Goal: Transaction & Acquisition: Purchase product/service

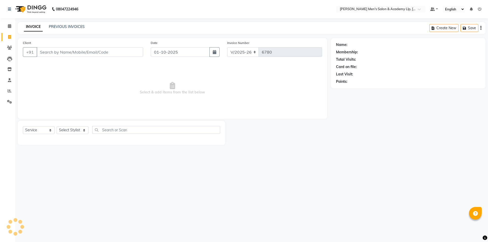
select select "8248"
select select "service"
type input "9978959910"
click at [130, 51] on span "Add Client" at bounding box center [130, 52] width 20 height 5
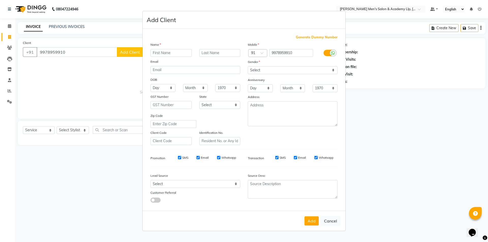
click at [156, 53] on input "text" at bounding box center [170, 53] width 41 height 8
type input "shyam"
click at [228, 54] on input "text" at bounding box center [219, 53] width 41 height 8
type input "bhai"
click at [332, 68] on select "Select [DEMOGRAPHIC_DATA] [DEMOGRAPHIC_DATA] Other Prefer Not To Say" at bounding box center [293, 70] width 90 height 8
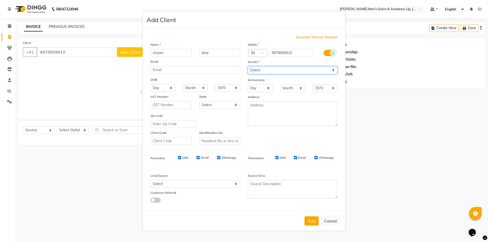
select select "[DEMOGRAPHIC_DATA]"
click at [248, 66] on select "Select [DEMOGRAPHIC_DATA] [DEMOGRAPHIC_DATA] Other Prefer Not To Say" at bounding box center [293, 70] width 90 height 8
click at [315, 83] on div "Anniversary" at bounding box center [292, 80] width 97 height 8
click at [311, 219] on button "Add" at bounding box center [312, 221] width 14 height 9
type input "99******10"
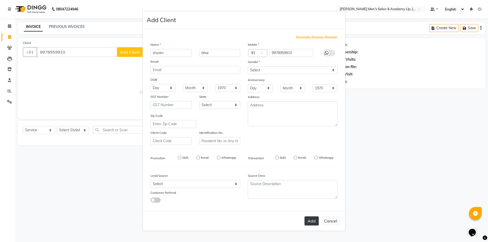
select select
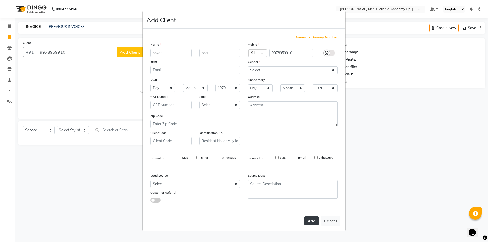
select select
checkbox input "false"
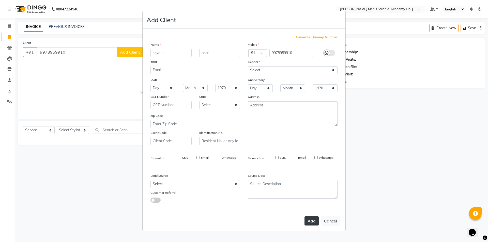
checkbox input "false"
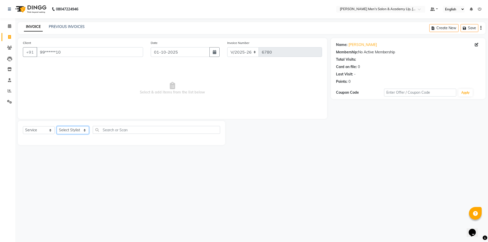
click at [80, 131] on select "Select Stylist ABHISHEK SEN AKKI SEN [PERSON_NAME] [PERSON_NAME] [PERSON_NAME] …" at bounding box center [73, 130] width 32 height 8
select select "78786"
click at [57, 126] on select "Select Stylist ABHISHEK SEN AKKI SEN [PERSON_NAME] [PERSON_NAME] [PERSON_NAME] …" at bounding box center [73, 130] width 32 height 8
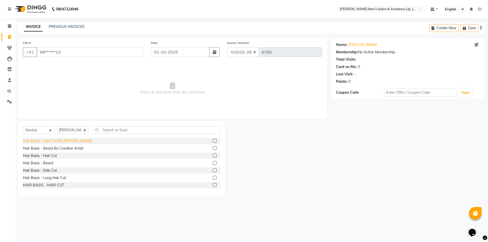
click at [69, 141] on div "Hair Basis - Hair Cut By [PERSON_NAME]" at bounding box center [57, 141] width 69 height 5
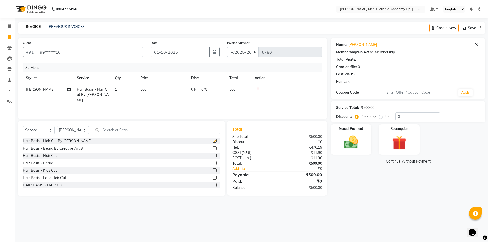
checkbox input "false"
click at [359, 138] on img at bounding box center [351, 142] width 24 height 17
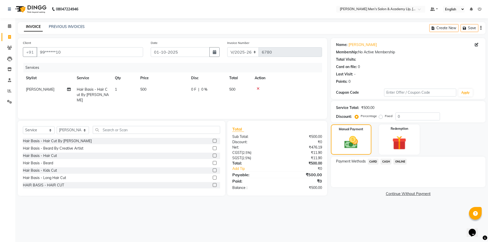
drag, startPoint x: 385, startPoint y: 162, endPoint x: 387, endPoint y: 164, distance: 2.9
click at [385, 162] on span "CASH" at bounding box center [386, 162] width 11 height 6
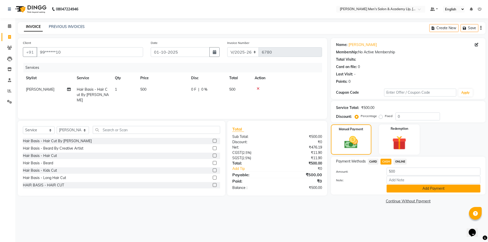
click at [412, 191] on button "Add Payment" at bounding box center [434, 189] width 94 height 8
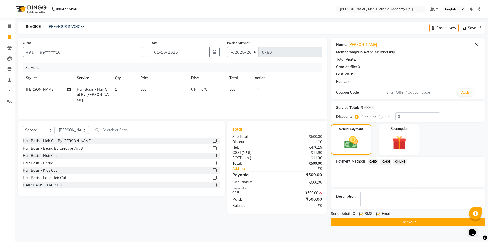
click at [379, 214] on label at bounding box center [378, 214] width 4 height 4
click at [379, 214] on input "checkbox" at bounding box center [377, 214] width 3 height 3
checkbox input "false"
click at [361, 214] on label at bounding box center [361, 214] width 4 height 4
click at [361, 214] on input "checkbox" at bounding box center [360, 214] width 3 height 3
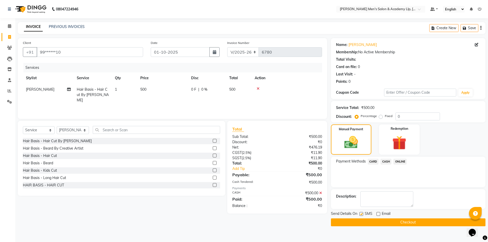
checkbox input "false"
click at [364, 222] on button "Checkout" at bounding box center [408, 223] width 155 height 8
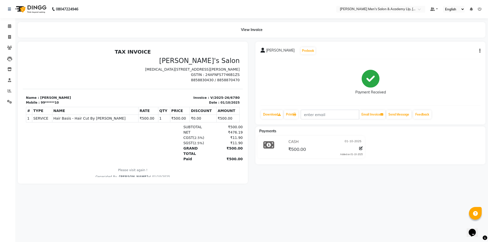
click at [391, 240] on div "08047224946 Select Location × Sandy Men's Salon & Academy Llp, Ravapar Road Def…" at bounding box center [244, 121] width 488 height 242
click at [9, 36] on icon at bounding box center [9, 37] width 3 height 4
select select "service"
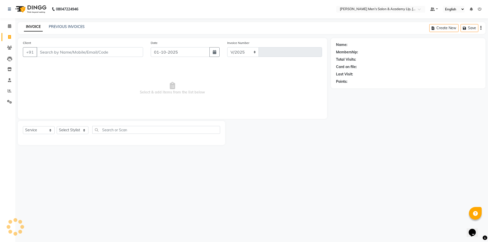
select select "8248"
type input "6781"
click at [65, 52] on input "Client" at bounding box center [90, 52] width 107 height 10
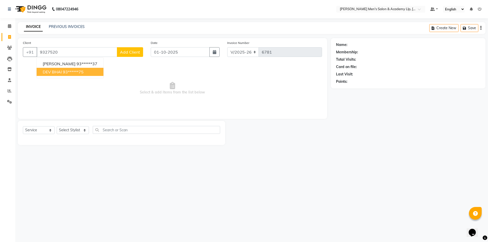
click at [52, 69] on span "DEV BHAI" at bounding box center [52, 71] width 19 height 5
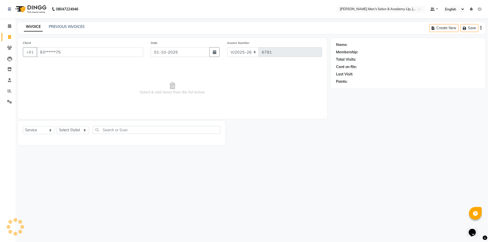
type input "93******75"
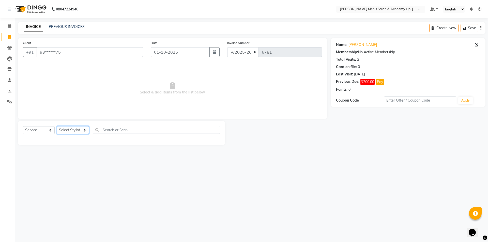
click at [74, 127] on select "Select Stylist ABHISHEK SEN AKKI SEN [PERSON_NAME] [PERSON_NAME] [PERSON_NAME] …" at bounding box center [73, 130] width 32 height 8
select select "78788"
click at [57, 126] on select "Select Stylist ABHISHEK SEN AKKI SEN [PERSON_NAME] [PERSON_NAME] [PERSON_NAME] …" at bounding box center [73, 130] width 32 height 8
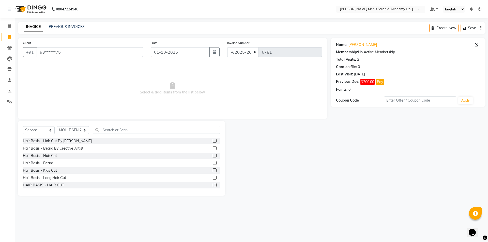
click at [213, 156] on label at bounding box center [215, 156] width 4 height 4
click at [213, 156] on input "checkbox" at bounding box center [214, 155] width 3 height 3
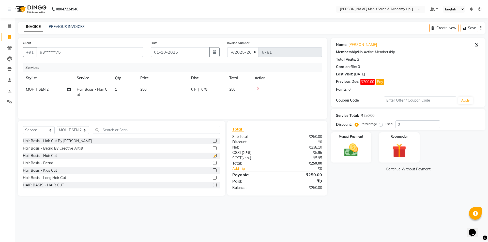
checkbox input "false"
click at [213, 163] on label at bounding box center [215, 163] width 4 height 4
click at [213, 163] on input "checkbox" at bounding box center [214, 163] width 3 height 3
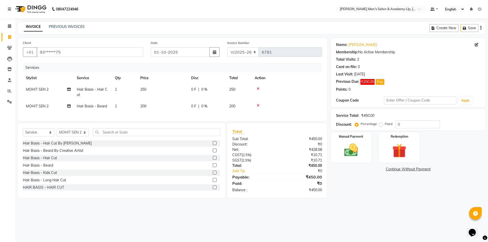
click at [213, 167] on label at bounding box center [215, 165] width 4 height 4
click at [213, 167] on input "checkbox" at bounding box center [214, 165] width 3 height 3
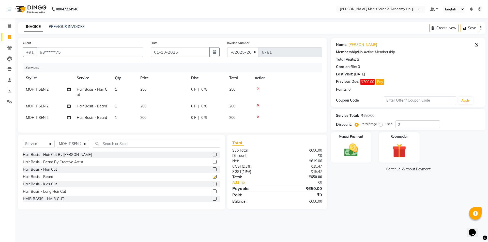
checkbox input "false"
click at [260, 116] on div at bounding box center [287, 117] width 64 height 4
click at [258, 117] on icon at bounding box center [258, 117] width 3 height 4
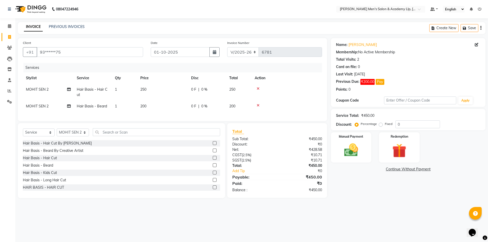
click at [162, 86] on td "250" at bounding box center [162, 92] width 51 height 17
select select "78788"
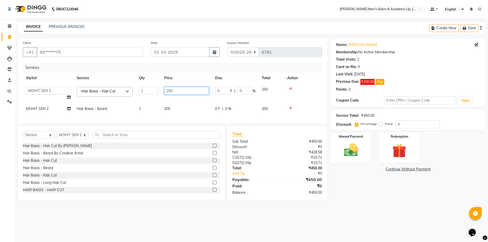
click at [187, 91] on input "250" at bounding box center [186, 91] width 45 height 8
type input "2"
type input "300"
click at [185, 72] on div "Services" at bounding box center [174, 67] width 303 height 9
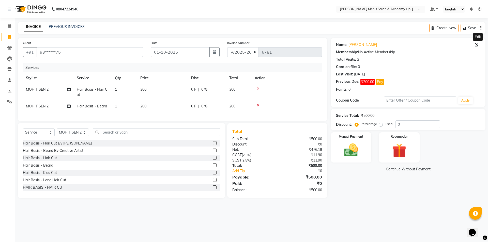
click at [475, 44] on icon at bounding box center [477, 45] width 4 height 4
select select "[DEMOGRAPHIC_DATA]"
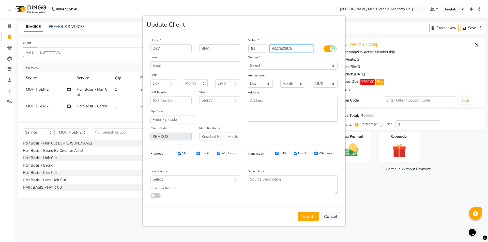
drag, startPoint x: 295, startPoint y: 48, endPoint x: 269, endPoint y: 47, distance: 26.0
click at [269, 48] on div "9327520975" at bounding box center [292, 48] width 49 height 8
click at [335, 215] on button "Cancel" at bounding box center [331, 217] width 20 height 10
select select
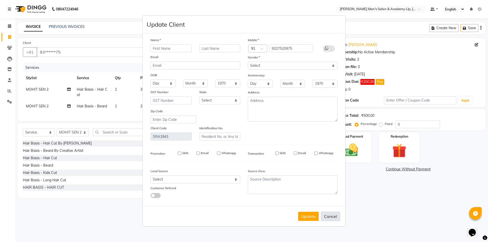
select select
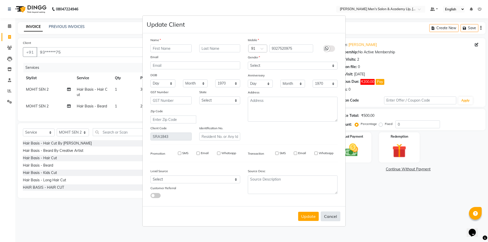
checkbox input "false"
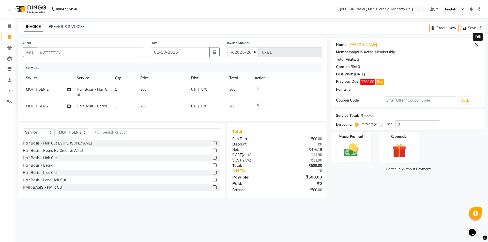
click at [124, 132] on div "Select Service Product Membership Package Voucher Prepaid Gift Card Select Styl…" at bounding box center [121, 160] width 207 height 75
click at [213, 167] on label at bounding box center [215, 165] width 4 height 4
click at [213, 167] on input "checkbox" at bounding box center [214, 165] width 3 height 3
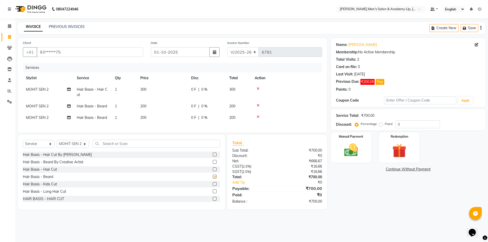
checkbox input "false"
click at [38, 115] on td "MOHIT SEN 2" at bounding box center [48, 117] width 51 height 11
select select "78788"
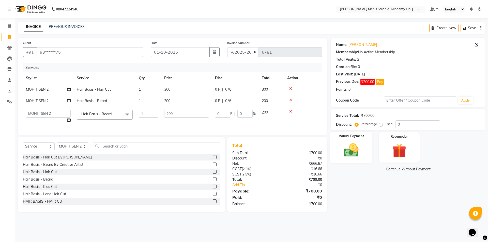
click at [363, 144] on div "Manual Payment" at bounding box center [351, 147] width 42 height 31
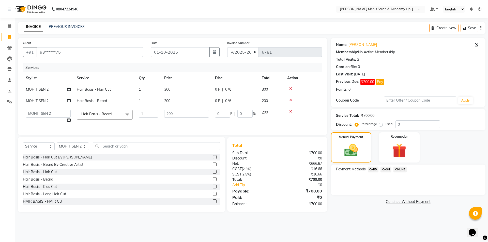
click at [388, 169] on span "CASH" at bounding box center [386, 170] width 11 height 6
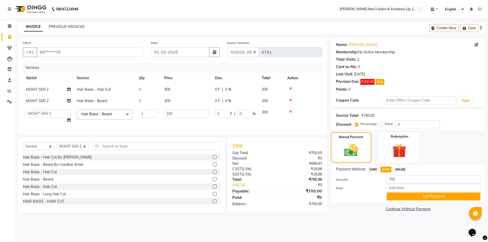
click at [403, 197] on button "Add Payment" at bounding box center [434, 197] width 94 height 8
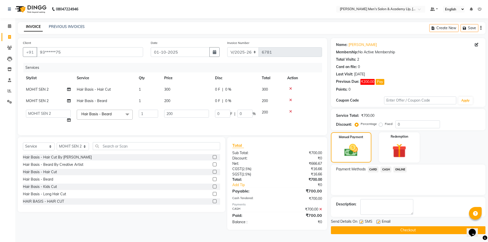
click at [379, 221] on label at bounding box center [378, 222] width 4 height 4
click at [379, 221] on input "checkbox" at bounding box center [377, 222] width 3 height 3
checkbox input "false"
click at [363, 221] on label at bounding box center [361, 222] width 4 height 4
click at [363, 221] on input "checkbox" at bounding box center [360, 222] width 3 height 3
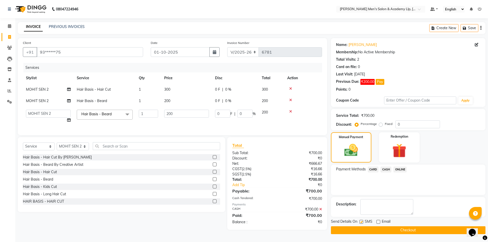
checkbox input "false"
click at [366, 227] on button "Checkout" at bounding box center [408, 230] width 155 height 8
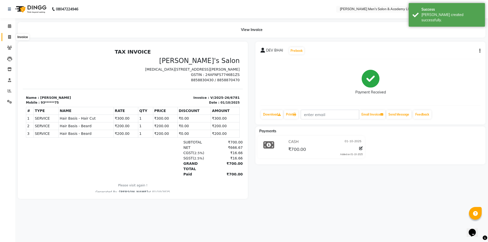
click at [8, 38] on span at bounding box center [9, 37] width 9 height 6
select select "service"
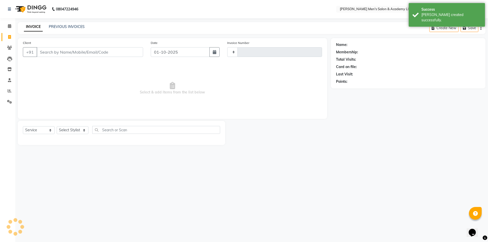
type input "6782"
select select "8248"
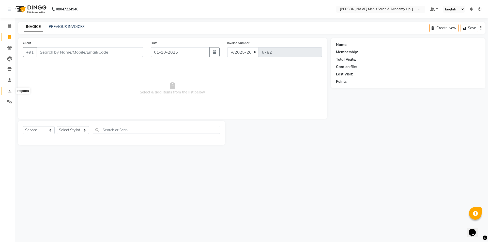
click at [9, 92] on icon at bounding box center [10, 91] width 4 height 4
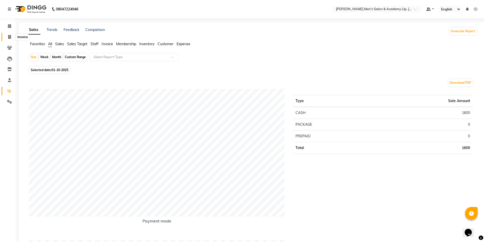
click at [9, 38] on icon at bounding box center [9, 37] width 3 height 4
select select "service"
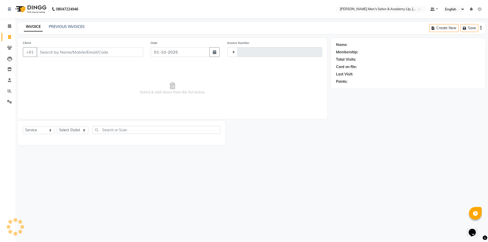
type input "6782"
select select "8248"
click at [56, 27] on link "PREVIOUS INVOICES" at bounding box center [67, 26] width 36 height 5
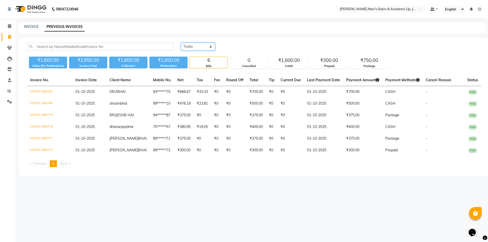
click at [199, 47] on select "Today Yesterday Custom Range" at bounding box center [198, 47] width 34 height 8
select select "range"
click at [181, 43] on select "Today Yesterday Custom Range" at bounding box center [198, 47] width 34 height 8
click at [232, 47] on input "01-10-2025" at bounding box center [240, 46] width 36 height 7
select select "10"
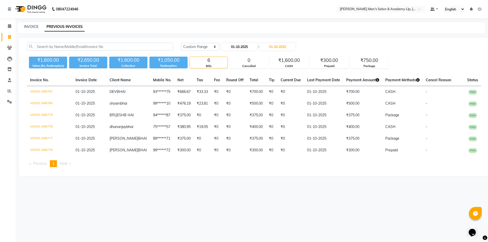
select select "2025"
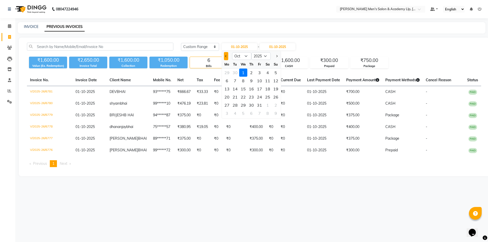
click at [225, 58] on button "Previous month" at bounding box center [226, 56] width 4 height 8
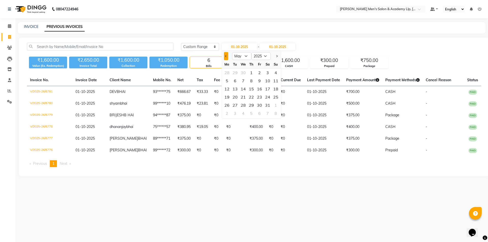
click at [225, 58] on button "Previous month" at bounding box center [226, 56] width 4 height 8
select select "3"
click at [266, 72] on div "1" at bounding box center [268, 73] width 8 height 8
type input "01-03-2025"
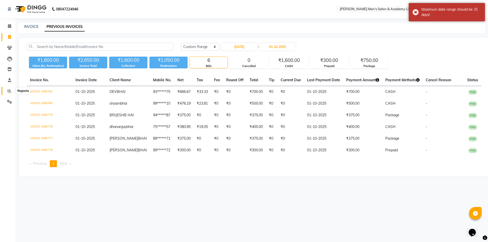
click at [12, 91] on span at bounding box center [9, 91] width 9 height 6
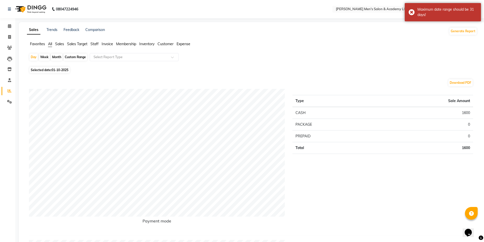
click at [77, 58] on div "Custom Range" at bounding box center [76, 57] width 24 height 7
select select "10"
select select "2025"
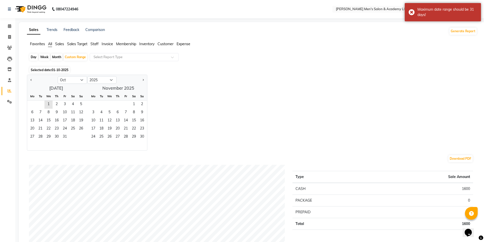
click at [34, 79] on div at bounding box center [42, 80] width 31 height 8
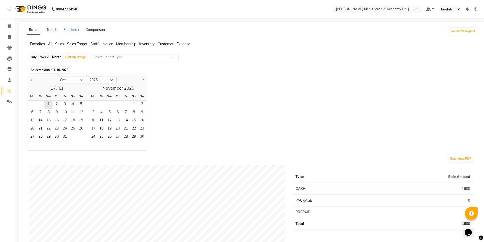
click at [34, 79] on div at bounding box center [42, 80] width 31 height 8
click at [30, 79] on button "Previous month" at bounding box center [31, 80] width 4 height 8
click at [31, 79] on button "Previous month" at bounding box center [31, 80] width 4 height 8
click at [31, 79] on span "Previous month" at bounding box center [32, 80] width 2 height 2
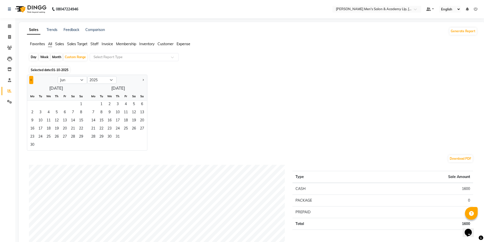
click at [31, 79] on span "Previous month" at bounding box center [32, 80] width 2 height 2
click at [33, 80] on button "Previous month" at bounding box center [31, 80] width 4 height 8
click at [33, 79] on button "Previous month" at bounding box center [31, 80] width 4 height 8
click at [70, 103] on span "1" at bounding box center [73, 105] width 8 height 8
click at [142, 79] on button "Next month" at bounding box center [143, 80] width 4 height 8
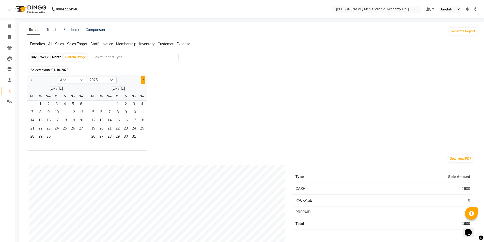
click at [142, 79] on button "Next month" at bounding box center [143, 80] width 4 height 8
select select "8"
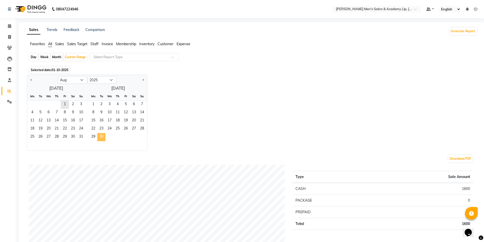
click at [102, 134] on span "30" at bounding box center [101, 137] width 8 height 8
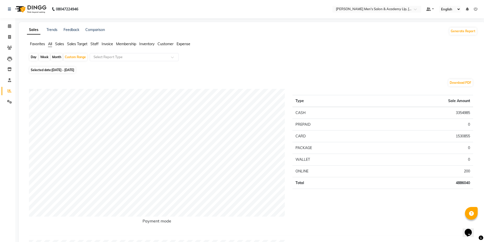
click at [65, 71] on span "01-03-2025 - 30-09-2025" at bounding box center [63, 70] width 23 height 4
select select "3"
select select "2025"
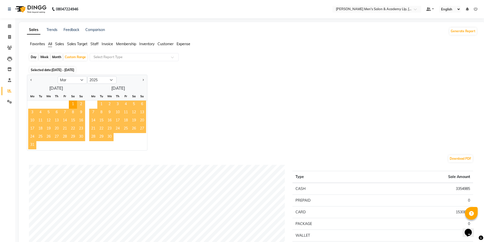
click at [179, 94] on div "Jan Feb Mar Apr May Jun Jul Aug Sep Oct Nov Dec 2015 2016 2017 2018 2019 2020 2…" at bounding box center [252, 113] width 450 height 76
click at [80, 137] on span "30" at bounding box center [81, 137] width 8 height 8
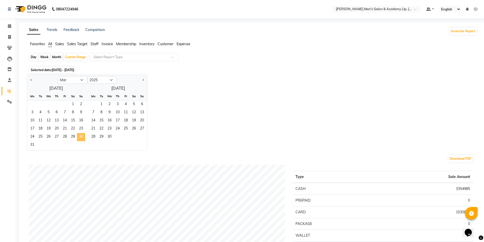
click at [80, 136] on span "30" at bounding box center [81, 137] width 8 height 8
click at [73, 106] on span "1" at bounding box center [73, 105] width 8 height 8
click at [80, 132] on span "23" at bounding box center [81, 129] width 8 height 8
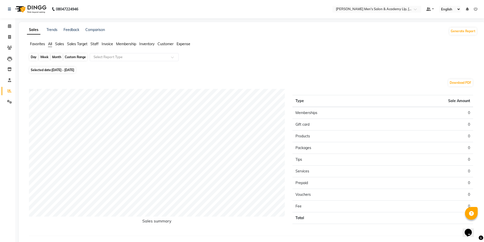
click at [73, 58] on div "Custom Range" at bounding box center [76, 57] width 24 height 7
select select "3"
select select "2025"
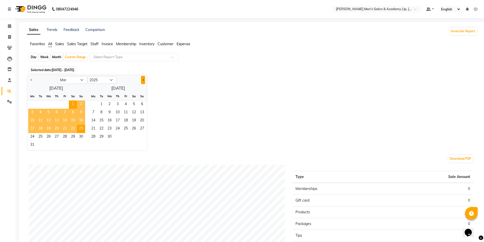
click at [142, 80] on span "Next month" at bounding box center [143, 80] width 2 height 2
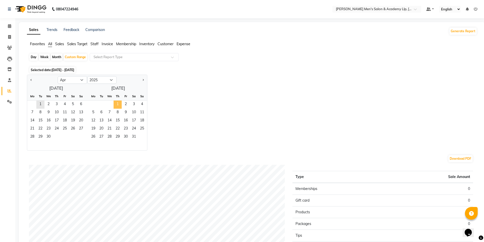
click at [117, 105] on span "1" at bounding box center [118, 105] width 8 height 8
click at [142, 79] on button "Next month" at bounding box center [143, 80] width 4 height 8
select select "8"
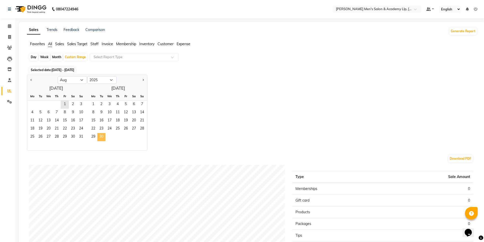
click at [104, 135] on span "30" at bounding box center [101, 137] width 8 height 8
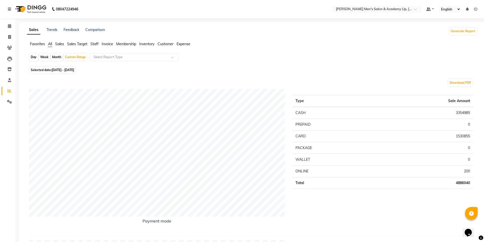
click at [97, 45] on span "Staff" at bounding box center [94, 44] width 8 height 5
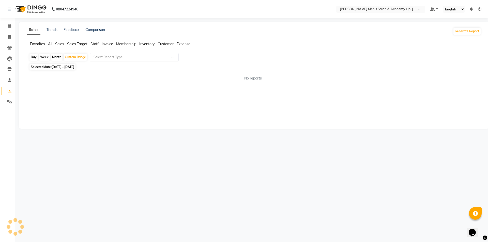
click at [106, 56] on input "text" at bounding box center [129, 57] width 73 height 5
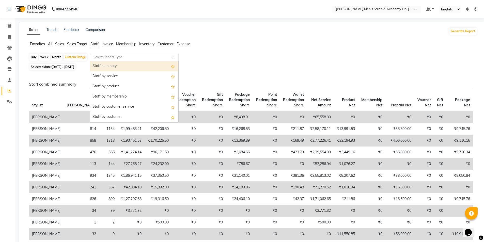
click at [109, 67] on div "Staff summary" at bounding box center [134, 66] width 88 height 10
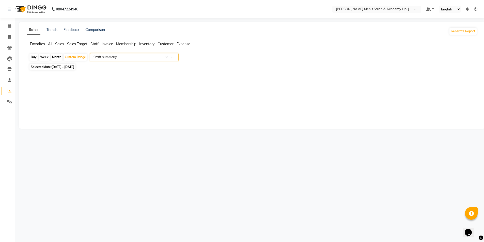
select select "full_report"
select select "csv"
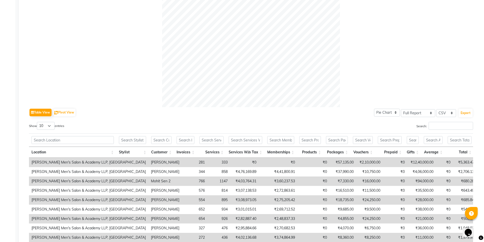
scroll to position [203, 0]
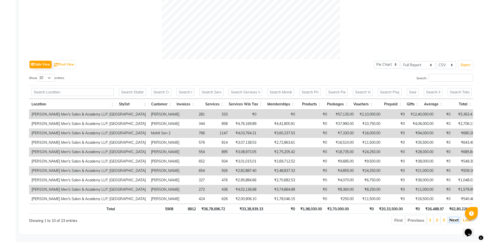
click at [455, 221] on link "Next" at bounding box center [454, 220] width 9 height 5
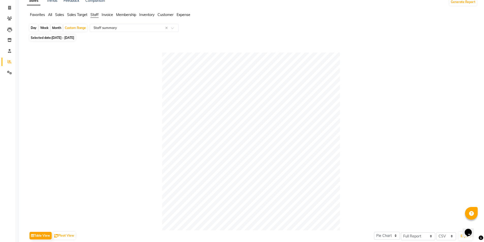
scroll to position [0, 0]
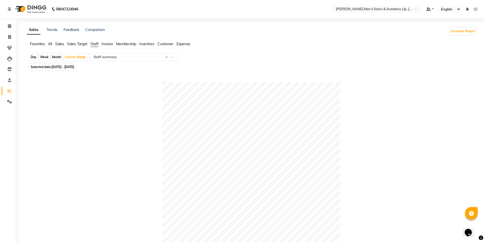
click at [49, 44] on span "All" at bounding box center [50, 44] width 4 height 5
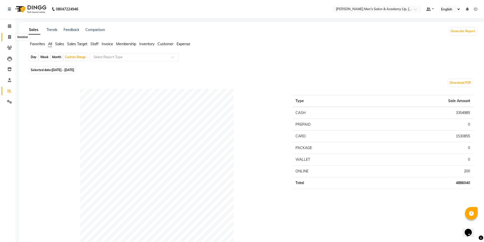
click at [9, 35] on icon at bounding box center [9, 37] width 3 height 4
select select "service"
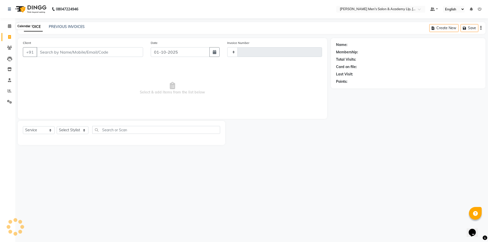
type input "6782"
select select "8248"
click at [5, 48] on span at bounding box center [9, 48] width 9 height 6
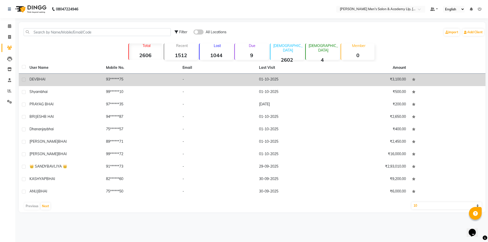
click at [57, 79] on div "DEV BHAI" at bounding box center [64, 79] width 70 height 5
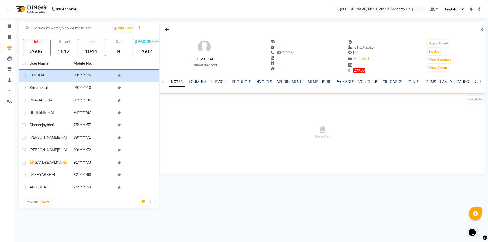
click at [222, 82] on link "SERVICES" at bounding box center [218, 82] width 17 height 5
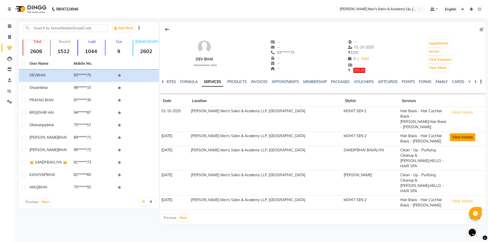
click at [450, 133] on button "View Invoice" at bounding box center [462, 137] width 25 height 8
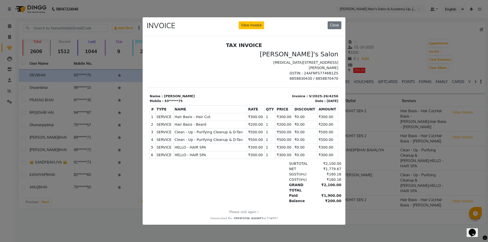
click at [337, 25] on button "Close" at bounding box center [335, 25] width 14 height 8
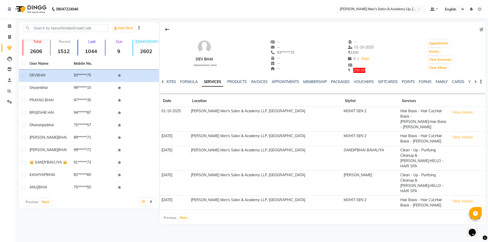
click at [231, 85] on div "NOTES FORMULA SERVICES PRODUCTS INVOICES APPOINTMENTS MEMBERSHIP PACKAGES VOUCH…" at bounding box center [317, 83] width 296 height 9
click at [231, 83] on link "PRODUCTS" at bounding box center [237, 82] width 20 height 5
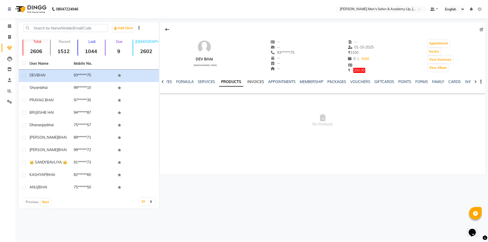
click at [249, 80] on link "INVOICES" at bounding box center [255, 82] width 17 height 5
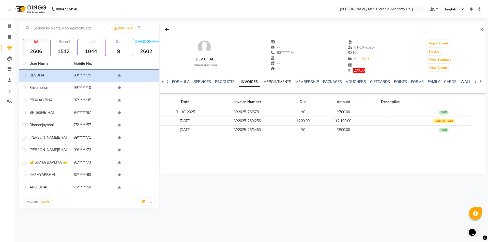
click at [271, 82] on link "APPOINTMENTS" at bounding box center [277, 82] width 27 height 5
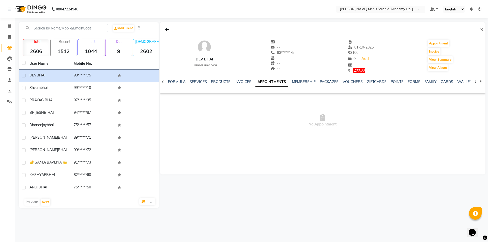
click at [241, 78] on div "NOTES FORMULA SERVICES PRODUCTS INVOICES APPOINTMENTS MEMBERSHIP PACKAGES VOUCH…" at bounding box center [323, 82] width 326 height 18
click at [243, 82] on link "INVOICES" at bounding box center [243, 82] width 17 height 5
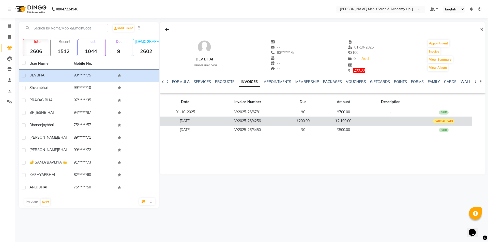
click at [422, 120] on td "PARTIAL PAID" at bounding box center [444, 121] width 56 height 9
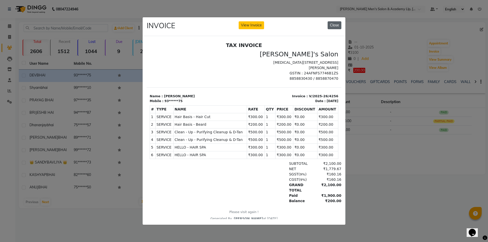
click at [330, 23] on button "Close" at bounding box center [335, 25] width 14 height 8
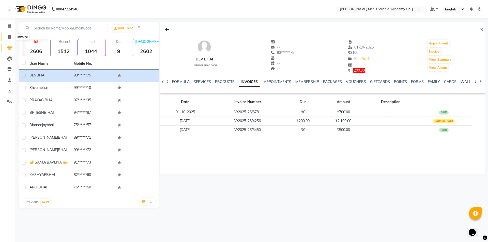
click at [11, 38] on icon at bounding box center [9, 37] width 3 height 4
select select "service"
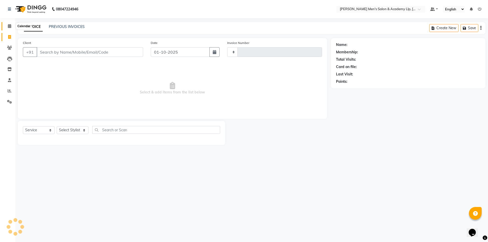
click at [9, 27] on icon at bounding box center [9, 26] width 3 height 4
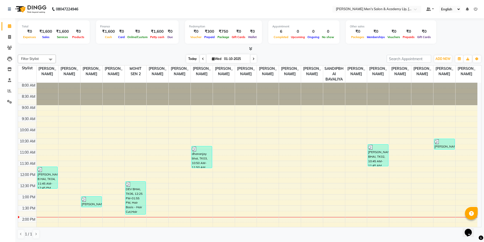
click at [195, 58] on span "Today" at bounding box center [192, 59] width 13 height 8
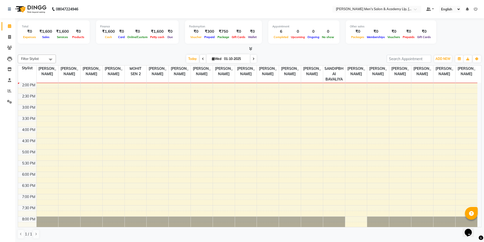
click at [202, 57] on icon at bounding box center [203, 58] width 2 height 3
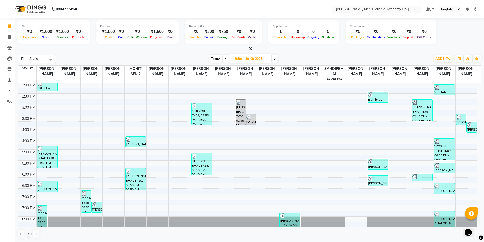
click at [225, 58] on icon at bounding box center [226, 58] width 2 height 3
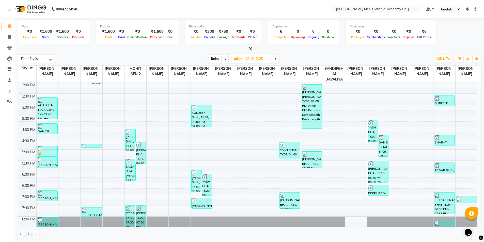
click at [224, 55] on span at bounding box center [225, 59] width 6 height 8
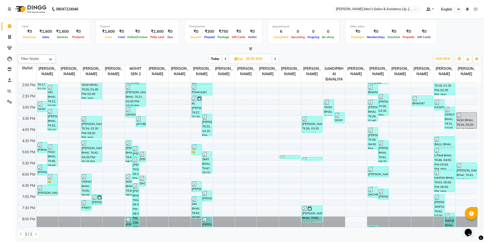
click at [225, 59] on icon at bounding box center [226, 58] width 2 height 3
type input "26-09-2025"
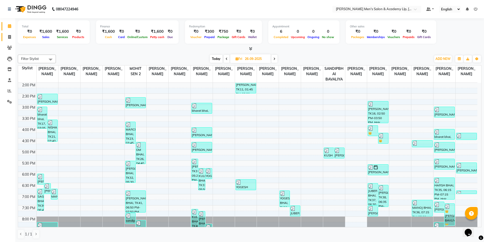
click at [9, 33] on link "Invoice" at bounding box center [8, 37] width 12 height 8
select select "service"
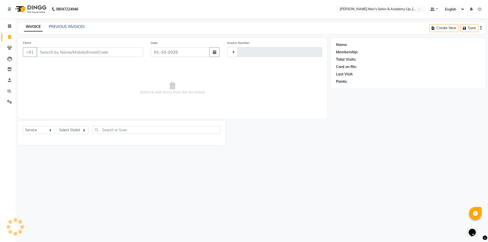
type input "6782"
select select "8248"
click at [9, 51] on link "Clients" at bounding box center [8, 48] width 12 height 8
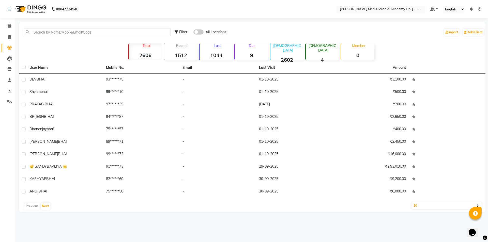
click at [14, 26] on li "Calendar" at bounding box center [7, 26] width 15 height 11
click at [13, 26] on span at bounding box center [9, 26] width 9 height 6
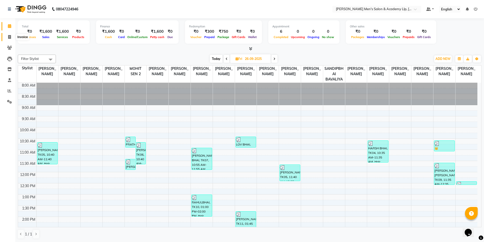
click at [9, 37] on icon at bounding box center [9, 37] width 3 height 4
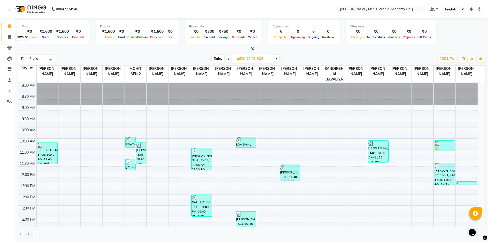
select select "service"
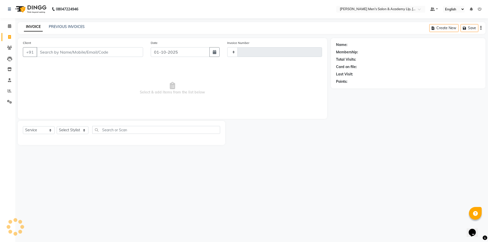
type input "6782"
select select "8248"
click at [12, 28] on span at bounding box center [9, 26] width 9 height 6
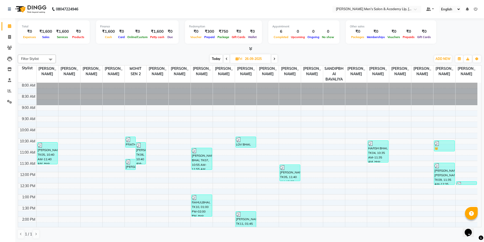
click at [274, 59] on icon at bounding box center [275, 58] width 2 height 3
click at [274, 59] on span at bounding box center [274, 59] width 6 height 8
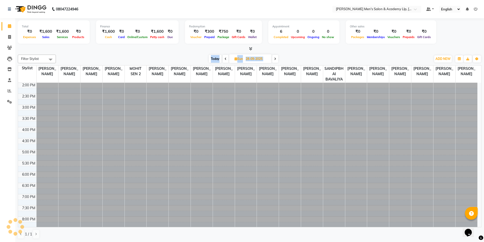
click at [274, 59] on span at bounding box center [275, 59] width 6 height 8
click at [274, 59] on span at bounding box center [276, 59] width 6 height 8
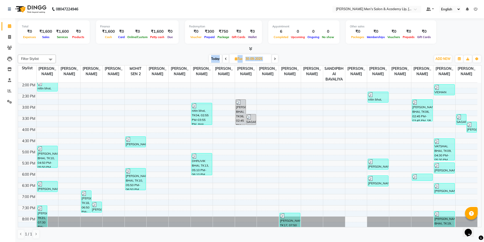
click at [275, 59] on icon at bounding box center [275, 58] width 2 height 3
type input "01-10-2025"
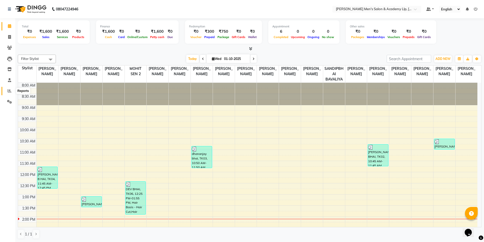
click at [9, 94] on span at bounding box center [9, 91] width 9 height 6
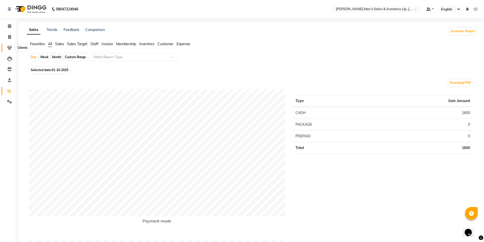
click at [11, 46] on icon at bounding box center [9, 48] width 5 height 4
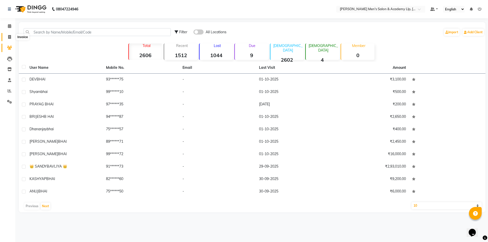
click at [11, 38] on icon at bounding box center [9, 37] width 3 height 4
select select "service"
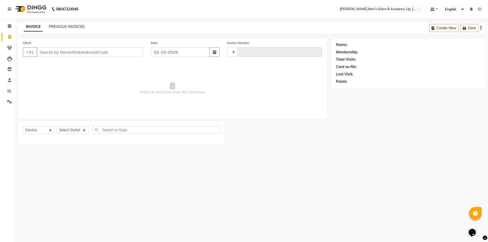
type input "6782"
select select "8248"
click at [118, 55] on input "Client" at bounding box center [90, 52] width 107 height 10
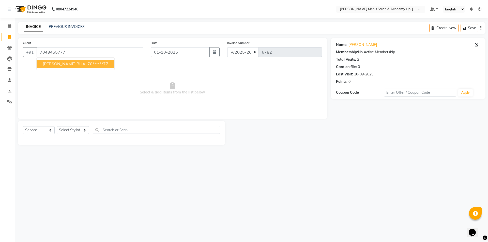
click at [87, 62] on ngb-highlight "70******77" at bounding box center [97, 63] width 21 height 5
type input "70******77"
click at [81, 62] on div "Client +91 70******77 BHARGAV BHAI 70******77 Date 01-10-2025 Invoice Number V/…" at bounding box center [172, 78] width 309 height 81
click at [80, 128] on select "Select Stylist ABHISHEK SEN AKKI SEN [PERSON_NAME] [PERSON_NAME] [PERSON_NAME] …" at bounding box center [73, 130] width 32 height 8
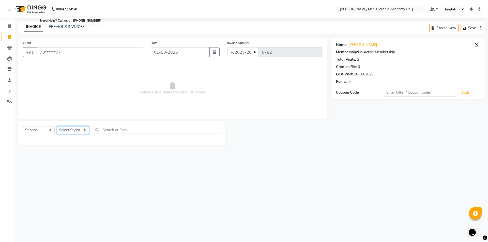
select select "84131"
click at [57, 126] on select "Select Stylist ABHISHEK SEN AKKI SEN [PERSON_NAME] [PERSON_NAME] [PERSON_NAME] …" at bounding box center [73, 130] width 32 height 8
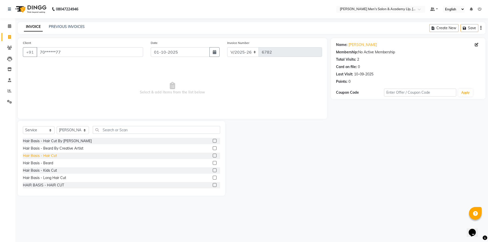
click at [46, 157] on div "Hair Basis - Hair Cut" at bounding box center [40, 155] width 34 height 5
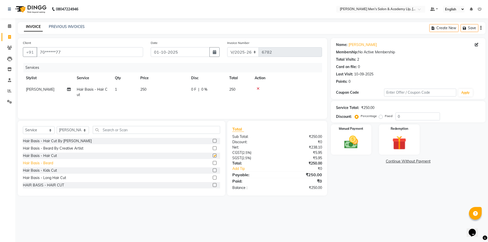
checkbox input "false"
click at [48, 162] on div "Hair Basis - Beard" at bounding box center [38, 163] width 30 height 5
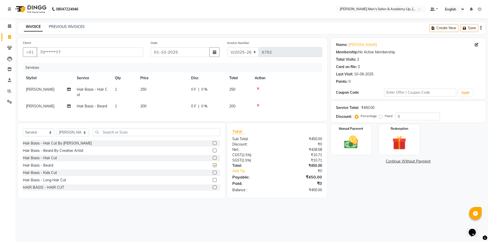
checkbox input "false"
drag, startPoint x: 161, startPoint y: 93, endPoint x: 165, endPoint y: 91, distance: 4.5
click at [165, 91] on td "250" at bounding box center [162, 92] width 51 height 17
select select "84131"
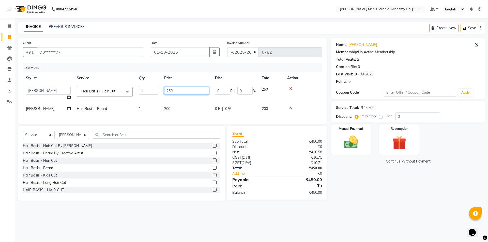
click at [170, 92] on input "250" at bounding box center [186, 91] width 45 height 8
type input "300"
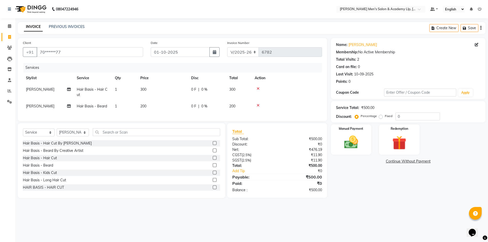
click at [184, 108] on td "200" at bounding box center [162, 106] width 51 height 11
select select "84131"
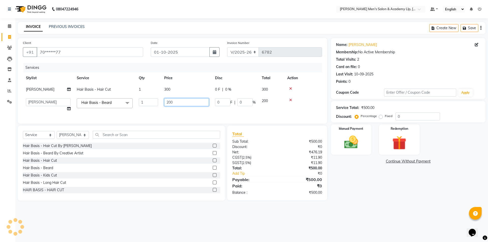
click at [199, 103] on input "200" at bounding box center [186, 102] width 45 height 8
type input "2"
type input "100"
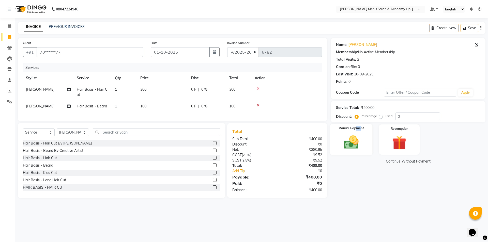
click at [358, 131] on div "Manual Payment" at bounding box center [351, 139] width 42 height 31
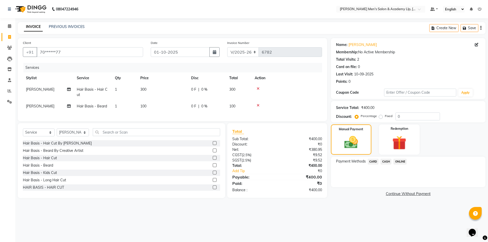
click at [385, 159] on span "CASH" at bounding box center [386, 162] width 11 height 6
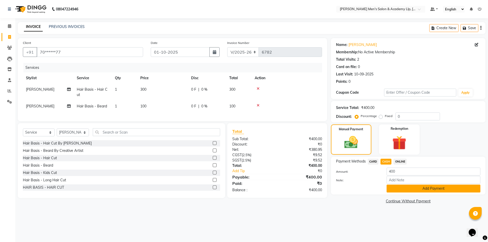
click at [402, 192] on button "Add Payment" at bounding box center [434, 189] width 94 height 8
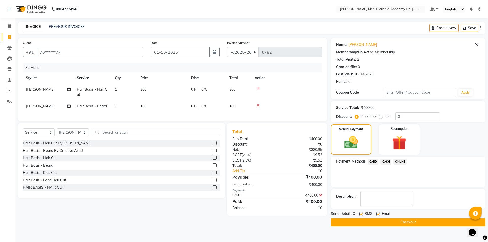
click at [379, 217] on div at bounding box center [377, 214] width 3 height 5
click at [377, 215] on label at bounding box center [378, 214] width 4 height 4
click at [377, 215] on input "checkbox" at bounding box center [377, 214] width 3 height 3
checkbox input "false"
click at [359, 212] on div at bounding box center [360, 214] width 3 height 5
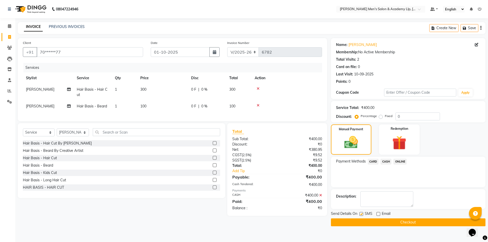
click at [361, 215] on label at bounding box center [361, 214] width 4 height 4
click at [361, 215] on input "checkbox" at bounding box center [360, 214] width 3 height 3
checkbox input "false"
click at [362, 221] on button "Checkout" at bounding box center [408, 223] width 155 height 8
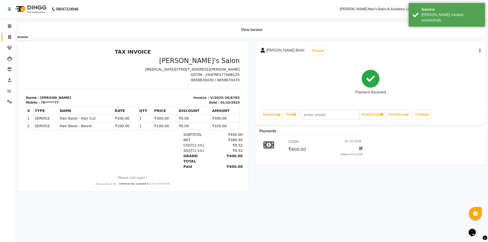
click at [7, 38] on span at bounding box center [9, 37] width 9 height 6
select select "service"
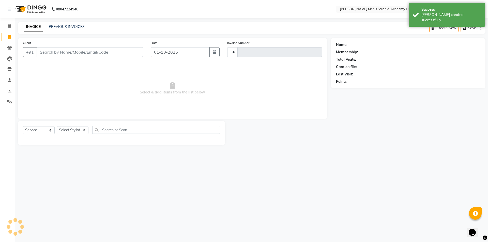
type input "6783"
select select "8248"
click at [114, 49] on input "Client" at bounding box center [90, 52] width 107 height 10
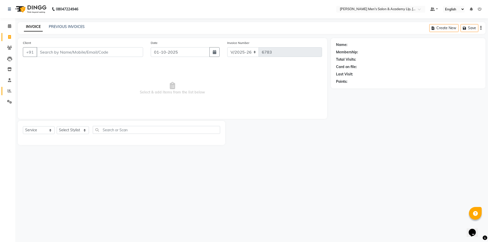
drag, startPoint x: 10, startPoint y: 86, endPoint x: 7, endPoint y: 89, distance: 4.5
click at [7, 88] on li "Reports" at bounding box center [7, 91] width 15 height 11
drag, startPoint x: 7, startPoint y: 89, endPoint x: 30, endPoint y: 94, distance: 23.8
click at [7, 89] on span at bounding box center [9, 91] width 9 height 6
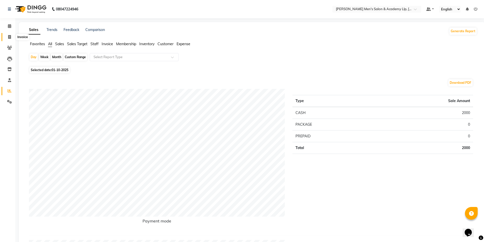
click at [11, 36] on icon at bounding box center [9, 37] width 3 height 4
select select "service"
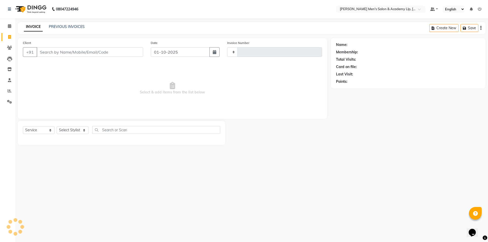
type input "6783"
select select "8248"
drag, startPoint x: 54, startPoint y: 48, endPoint x: 58, endPoint y: 55, distance: 8.6
click at [55, 49] on input "Client" at bounding box center [90, 52] width 107 height 10
drag, startPoint x: 80, startPoint y: 63, endPoint x: 88, endPoint y: 59, distance: 8.3
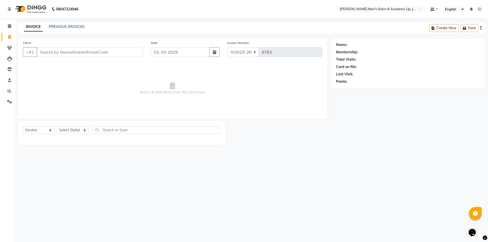
click at [81, 63] on span "Select & add items from the list below" at bounding box center [172, 88] width 299 height 51
click at [91, 55] on input "Client" at bounding box center [90, 52] width 107 height 10
click at [103, 48] on input "Client" at bounding box center [90, 52] width 107 height 10
click at [105, 51] on input "Client" at bounding box center [90, 52] width 107 height 10
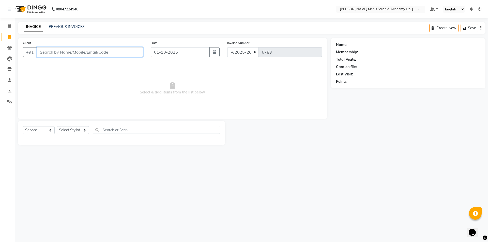
click at [104, 51] on input "Client" at bounding box center [90, 52] width 107 height 10
click at [105, 51] on input "Client" at bounding box center [90, 52] width 107 height 10
click at [106, 51] on input "Client" at bounding box center [90, 52] width 107 height 10
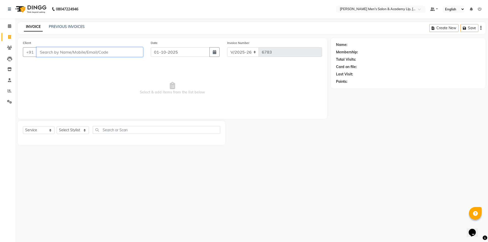
click at [105, 51] on input "Client" at bounding box center [90, 52] width 107 height 10
click at [106, 51] on input "Client" at bounding box center [90, 52] width 107 height 10
click at [105, 51] on input "Client" at bounding box center [90, 52] width 107 height 10
click at [106, 50] on input "Client" at bounding box center [90, 52] width 107 height 10
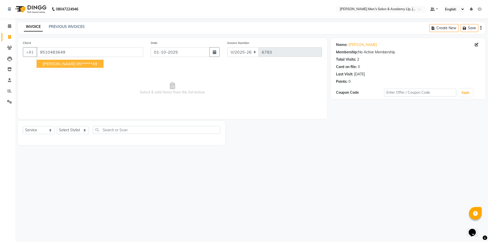
click at [65, 63] on span "AKSHAY BHAI" at bounding box center [59, 63] width 33 height 5
type input "95******49"
click at [72, 128] on select "Select Stylist ABHISHEK SEN AKKI SEN [PERSON_NAME] [PERSON_NAME] [PERSON_NAME] …" at bounding box center [73, 130] width 32 height 8
click at [85, 131] on select "Select Stylist ABHISHEK SEN AKKI SEN [PERSON_NAME] [PERSON_NAME] [PERSON_NAME] …" at bounding box center [73, 130] width 32 height 8
select select "78788"
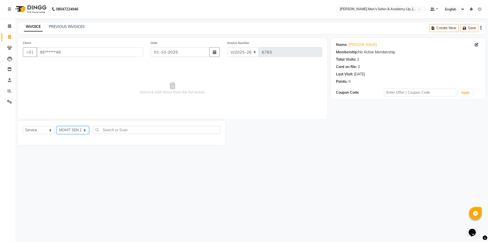
click at [57, 126] on select "Select Stylist ABHISHEK SEN AKKI SEN [PERSON_NAME] [PERSON_NAME] [PERSON_NAME] …" at bounding box center [73, 130] width 32 height 8
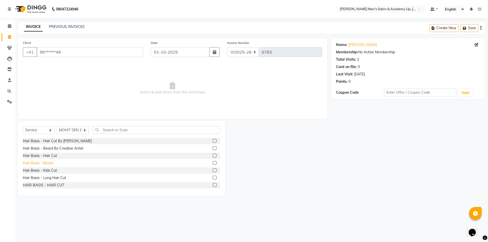
click at [34, 163] on div "Hair Basis - Beard" at bounding box center [38, 163] width 30 height 5
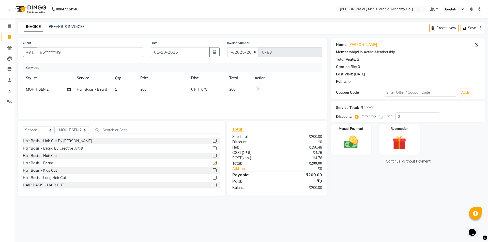
checkbox input "false"
drag, startPoint x: 344, startPoint y: 144, endPoint x: 355, endPoint y: 146, distance: 11.4
click at [344, 144] on img at bounding box center [351, 142] width 24 height 17
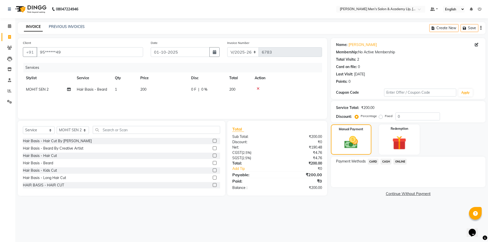
drag, startPoint x: 386, startPoint y: 161, endPoint x: 392, endPoint y: 166, distance: 7.6
click at [386, 161] on span "CASH" at bounding box center [386, 162] width 11 height 6
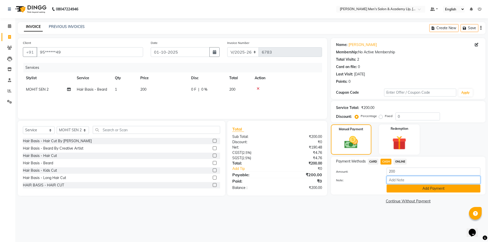
click at [404, 185] on div "Amount: 200 Note: Add Payment" at bounding box center [408, 180] width 144 height 25
click at [404, 188] on button "Add Payment" at bounding box center [434, 189] width 94 height 8
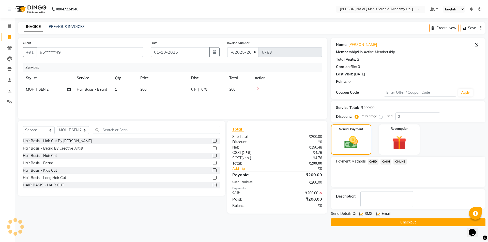
click at [378, 213] on label at bounding box center [378, 214] width 4 height 4
click at [378, 213] on input "checkbox" at bounding box center [377, 214] width 3 height 3
checkbox input "false"
click at [361, 216] on label at bounding box center [361, 214] width 4 height 4
click at [361, 216] on input "checkbox" at bounding box center [360, 214] width 3 height 3
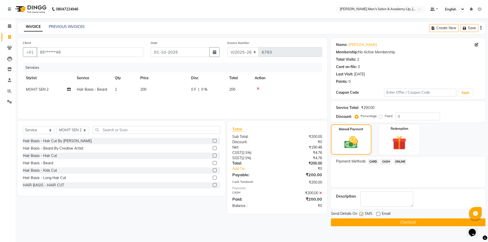
checkbox input "false"
drag, startPoint x: 360, startPoint y: 220, endPoint x: 236, endPoint y: 134, distance: 150.7
click at [359, 219] on button "Checkout" at bounding box center [408, 223] width 155 height 8
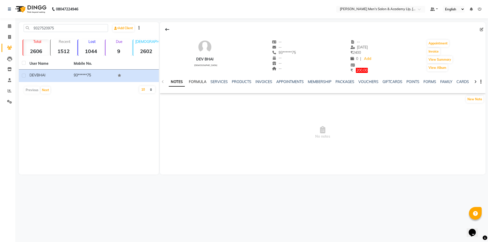
click at [196, 82] on link "FORMULA" at bounding box center [198, 82] width 18 height 5
click at [213, 81] on link "SERVICES" at bounding box center [218, 82] width 17 height 5
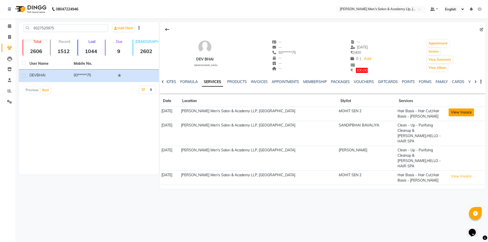
click at [461, 110] on button "View Invoice" at bounding box center [461, 113] width 25 height 8
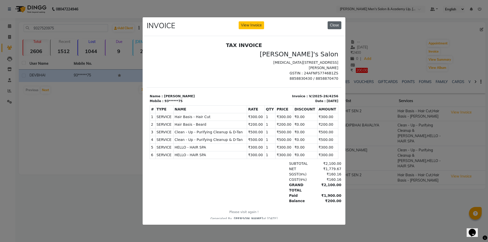
click at [337, 23] on button "Close" at bounding box center [335, 25] width 14 height 8
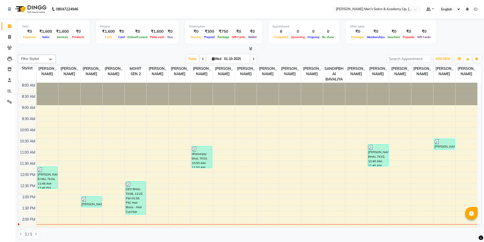
scroll to position [134, 0]
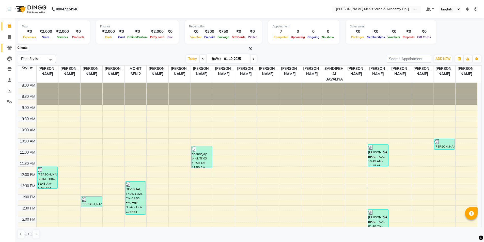
click at [10, 46] on icon at bounding box center [9, 48] width 5 height 4
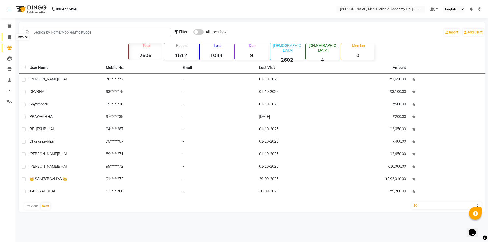
click at [7, 35] on span at bounding box center [9, 37] width 9 height 6
select select "8248"
select select "service"
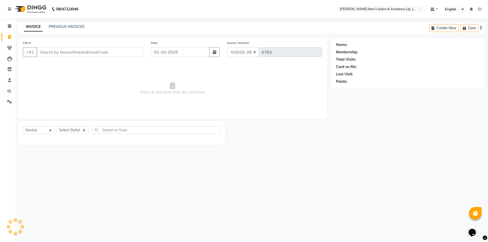
click at [97, 54] on input "Client" at bounding box center [90, 52] width 107 height 10
type input "8"
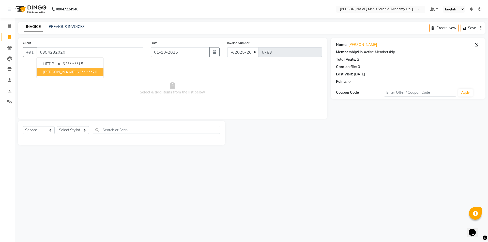
drag, startPoint x: 54, startPoint y: 75, endPoint x: 60, endPoint y: 77, distance: 6.0
click at [54, 75] on button "[PERSON_NAME] 63******20" at bounding box center [70, 72] width 67 height 8
type input "63******20"
click at [74, 130] on select "Select Stylist ABHISHEK SEN AKKI SEN [PERSON_NAME] [PERSON_NAME] [PERSON_NAME] …" at bounding box center [73, 130] width 32 height 8
select select "78791"
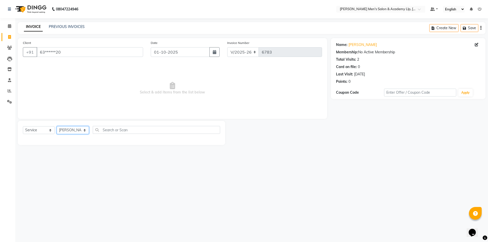
click at [57, 126] on select "Select Stylist ABHISHEK SEN AKKI SEN [PERSON_NAME] [PERSON_NAME] [PERSON_NAME] …" at bounding box center [73, 130] width 32 height 8
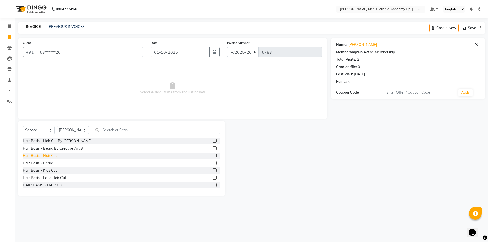
click at [38, 155] on div "Hair Basis - Hair Cut" at bounding box center [40, 155] width 34 height 5
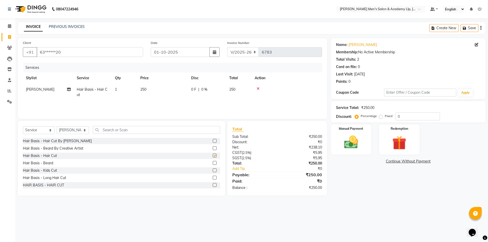
checkbox input "false"
click at [167, 87] on td "250" at bounding box center [162, 92] width 51 height 17
select select "78791"
click at [187, 90] on input "250" at bounding box center [186, 91] width 45 height 8
type input "2"
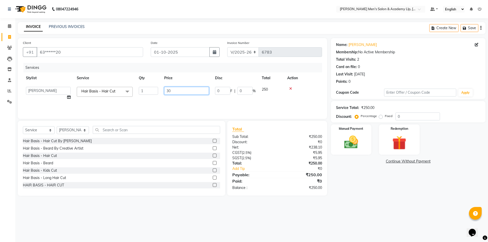
type input "300"
click at [356, 140] on img at bounding box center [351, 142] width 24 height 17
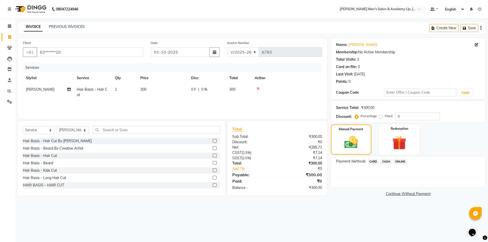
click at [385, 159] on span "CASH" at bounding box center [386, 162] width 11 height 6
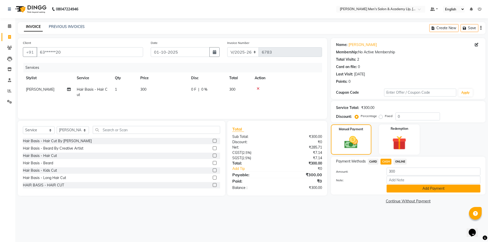
click at [425, 187] on button "Add Payment" at bounding box center [434, 189] width 94 height 8
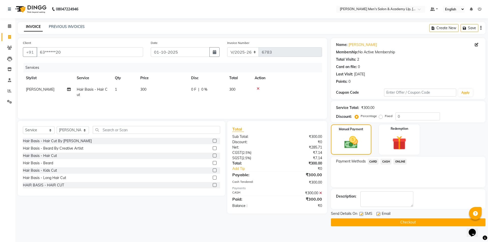
click at [380, 215] on div "Email" at bounding box center [385, 214] width 18 height 6
click at [380, 215] on label at bounding box center [378, 214] width 4 height 4
click at [380, 215] on input "checkbox" at bounding box center [377, 214] width 3 height 3
checkbox input "false"
click at [362, 216] on label at bounding box center [361, 214] width 4 height 4
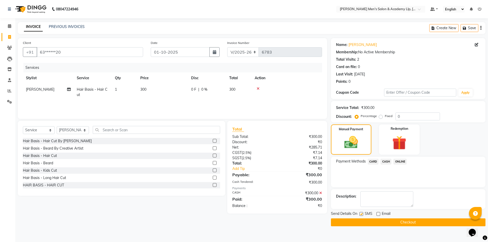
click at [362, 216] on input "checkbox" at bounding box center [360, 214] width 3 height 3
checkbox input "false"
click at [362, 219] on button "Checkout" at bounding box center [408, 223] width 155 height 8
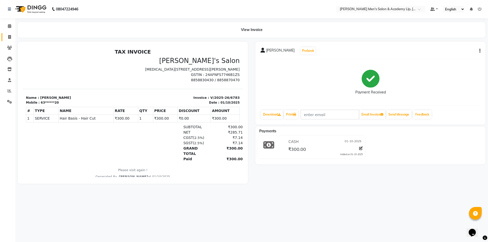
click at [10, 33] on link "Invoice" at bounding box center [8, 37] width 12 height 8
select select "service"
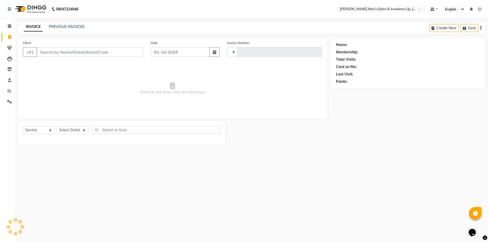
type input "6785"
select select "8248"
drag, startPoint x: 95, startPoint y: 54, endPoint x: 101, endPoint y: 47, distance: 9.8
click at [98, 51] on input "Client" at bounding box center [90, 52] width 107 height 10
type input "s"
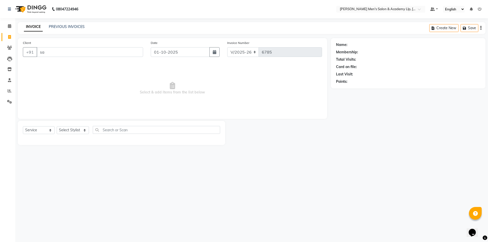
type input "s"
type input "d"
drag, startPoint x: 66, startPoint y: 54, endPoint x: 74, endPoint y: 48, distance: 10.2
click at [74, 49] on input "Client" at bounding box center [90, 52] width 107 height 10
click at [74, 48] on input "Client" at bounding box center [90, 52] width 107 height 10
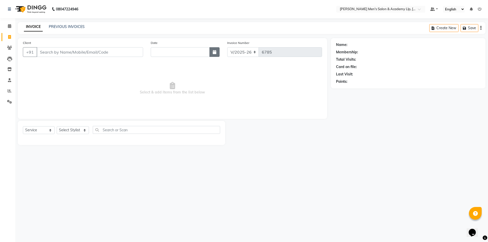
click at [218, 51] on button "button" at bounding box center [214, 52] width 10 height 10
select select "10"
select select "2025"
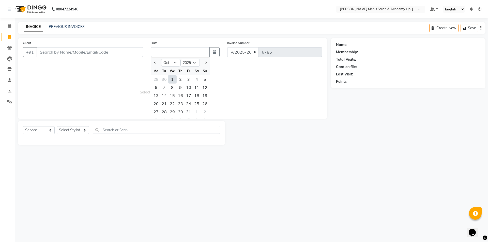
click at [171, 79] on div "1" at bounding box center [172, 79] width 8 height 8
type input "01-10-2025"
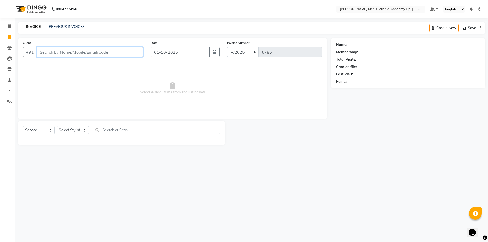
click at [87, 53] on input "Client" at bounding box center [90, 52] width 107 height 10
type input "s"
click at [168, 58] on div "Date" at bounding box center [185, 50] width 77 height 21
click at [171, 56] on input "text" at bounding box center [180, 52] width 59 height 10
select select "10"
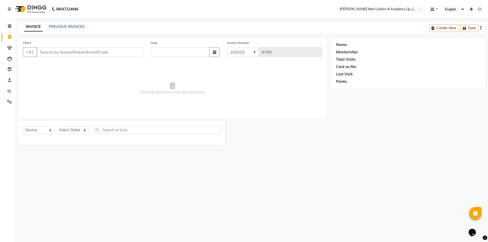
select select "2025"
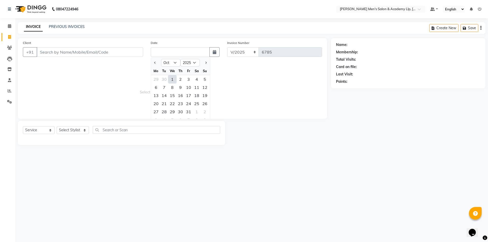
click at [171, 56] on input "text" at bounding box center [180, 52] width 59 height 10
click at [173, 78] on div "1" at bounding box center [172, 79] width 8 height 8
type input "01-10-2025"
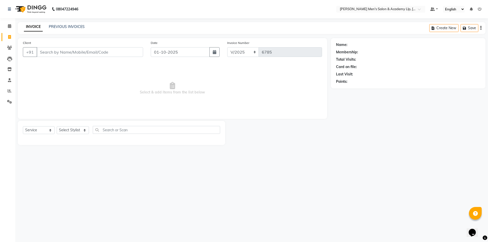
drag, startPoint x: 73, startPoint y: 57, endPoint x: 79, endPoint y: 50, distance: 9.2
click at [79, 50] on div "Client +91" at bounding box center [83, 50] width 128 height 21
click at [79, 50] on input "Client" at bounding box center [90, 52] width 107 height 10
type input "S"
type input "G"
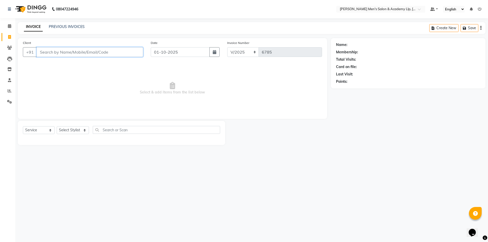
click at [89, 52] on input "Client" at bounding box center [90, 52] width 107 height 10
click at [13, 26] on span at bounding box center [9, 26] width 9 height 6
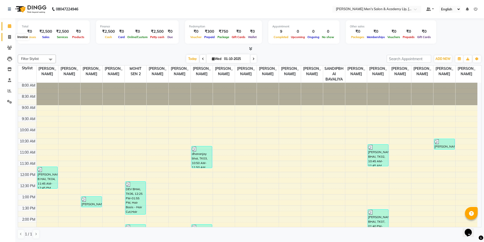
click at [12, 39] on span at bounding box center [9, 37] width 9 height 6
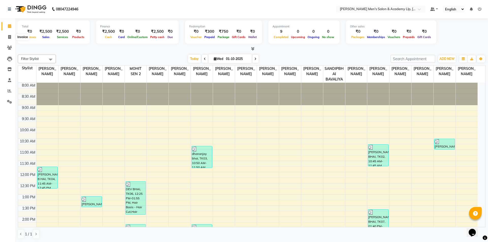
select select "service"
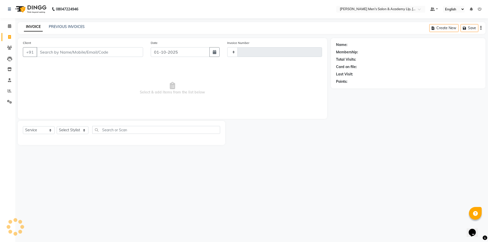
type input "6785"
select select "8248"
click at [94, 47] on input "Client" at bounding box center [90, 52] width 107 height 10
click at [122, 56] on input "Client" at bounding box center [90, 52] width 107 height 10
click at [120, 52] on input "Client" at bounding box center [90, 52] width 107 height 10
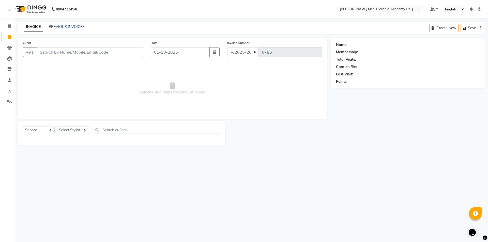
click at [120, 52] on input "Client" at bounding box center [90, 52] width 107 height 10
click at [106, 53] on input "Client" at bounding box center [90, 52] width 107 height 10
drag, startPoint x: 105, startPoint y: 53, endPoint x: 82, endPoint y: 53, distance: 23.9
click at [98, 53] on input "Client" at bounding box center [90, 52] width 107 height 10
drag, startPoint x: 82, startPoint y: 53, endPoint x: 91, endPoint y: 68, distance: 17.8
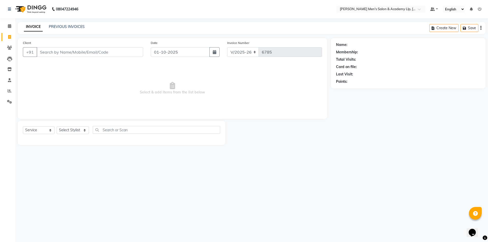
click at [66, 65] on div "Client +91 Date [DATE] Invoice Number V/2025 V/[PHONE_NUMBER] Select & add item…" at bounding box center [172, 78] width 309 height 81
click at [90, 56] on input "Client" at bounding box center [90, 52] width 107 height 10
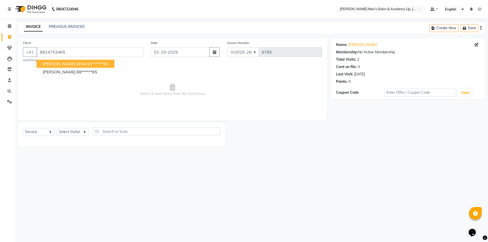
click at [88, 63] on ngb-highlight "82******50" at bounding box center [97, 63] width 21 height 5
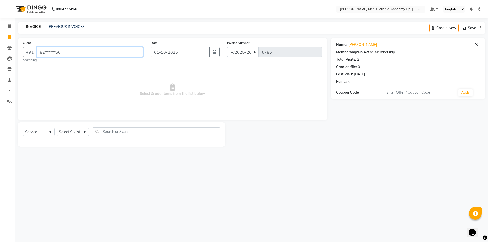
click at [96, 51] on input "82******50" at bounding box center [90, 52] width 107 height 10
type input "8"
click at [102, 50] on input "Client" at bounding box center [90, 52] width 107 height 10
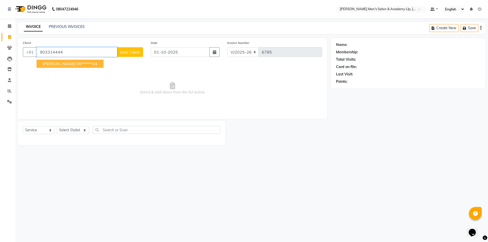
drag, startPoint x: 73, startPoint y: 61, endPoint x: 77, endPoint y: 63, distance: 4.4
click at [77, 62] on ngb-highlight "90******44" at bounding box center [87, 63] width 21 height 5
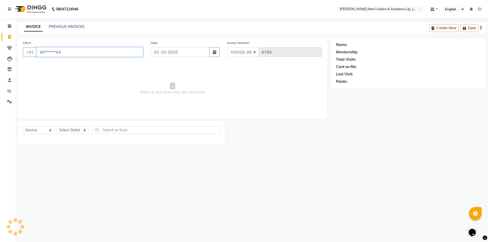
type input "90******44"
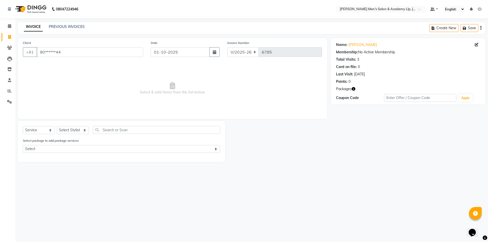
click at [81, 125] on div "Select Service Product Membership Package Voucher Prepaid Gift Card Select Styl…" at bounding box center [121, 141] width 207 height 41
click at [80, 128] on select "Select Stylist ABHISHEK SEN AKKI SEN [PERSON_NAME] [PERSON_NAME] [PERSON_NAME] …" at bounding box center [73, 130] width 32 height 8
select select "78784"
click at [57, 126] on select "Select Stylist ABHISHEK SEN AKKI SEN [PERSON_NAME] [PERSON_NAME] [PERSON_NAME] …" at bounding box center [73, 130] width 32 height 8
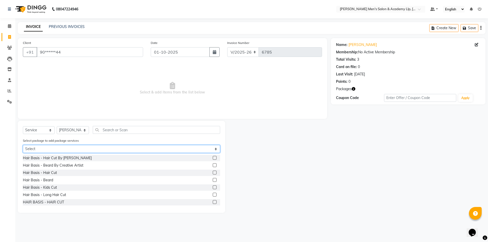
click at [53, 149] on select "Select COOLER JUNIOR PACKAGE" at bounding box center [121, 149] width 197 height 8
select select "1: Object"
click at [23, 145] on select "Select COOLER JUNIOR PACKAGE" at bounding box center [121, 149] width 197 height 8
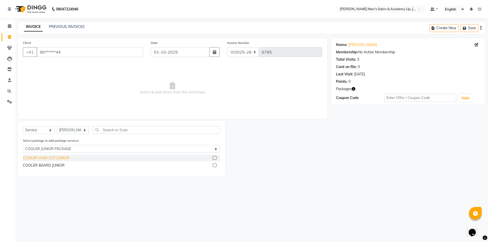
click at [49, 158] on div "COOLER HAIR CUT JUNIOR" at bounding box center [46, 158] width 47 height 5
checkbox input "false"
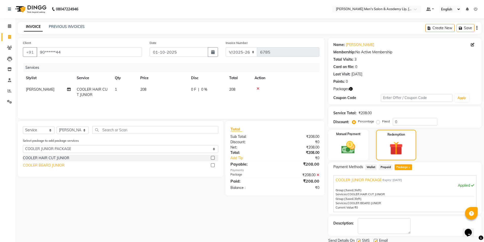
click at [49, 165] on div "COOLER BEARD JUNIOR" at bounding box center [44, 165] width 42 height 5
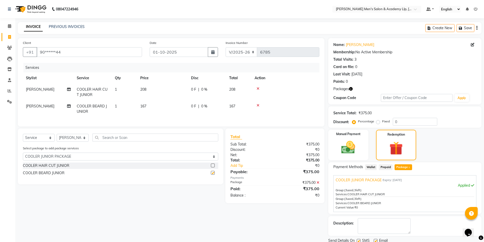
checkbox input "false"
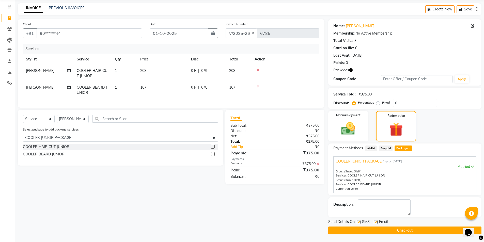
click at [377, 222] on label at bounding box center [376, 222] width 4 height 4
click at [377, 222] on input "checkbox" at bounding box center [375, 222] width 3 height 3
checkbox input "false"
click at [359, 223] on label at bounding box center [359, 222] width 4 height 4
click at [359, 223] on input "checkbox" at bounding box center [358, 222] width 3 height 3
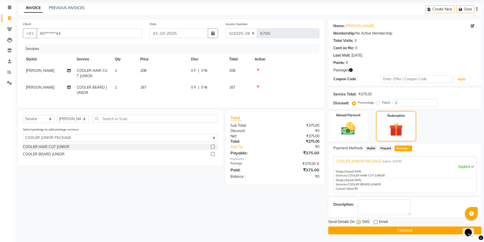
checkbox input "false"
click at [358, 232] on button "Checkout" at bounding box center [404, 231] width 153 height 8
drag, startPoint x: 358, startPoint y: 232, endPoint x: 334, endPoint y: 216, distance: 28.7
click at [357, 232] on div "Checkout" at bounding box center [404, 231] width 153 height 8
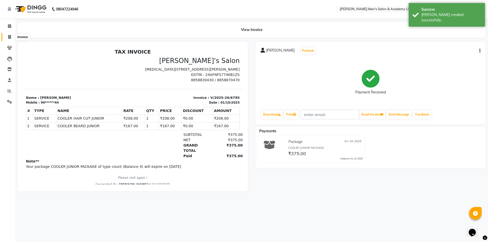
click at [10, 37] on icon at bounding box center [9, 37] width 3 height 4
select select "service"
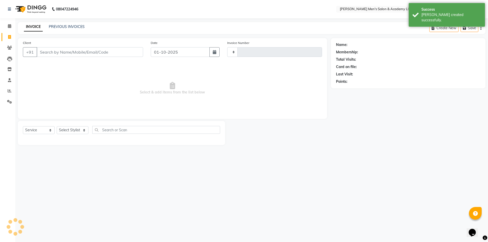
type input "6786"
select select "8248"
click at [75, 54] on input "Client" at bounding box center [90, 52] width 107 height 10
drag, startPoint x: 75, startPoint y: 54, endPoint x: 79, endPoint y: 54, distance: 4.3
click at [75, 54] on input "Client" at bounding box center [90, 52] width 107 height 10
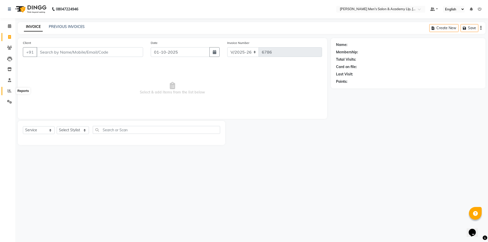
click at [10, 93] on span at bounding box center [9, 91] width 9 height 6
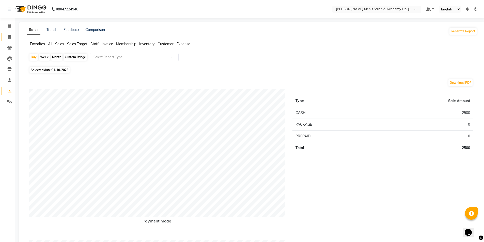
click at [9, 34] on link "Invoice" at bounding box center [8, 37] width 12 height 8
select select "service"
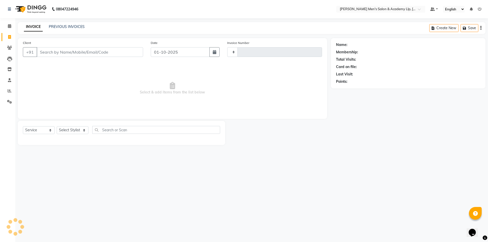
type input "6786"
select select "8248"
click at [107, 55] on input "Client" at bounding box center [90, 52] width 107 height 10
click at [7, 91] on span at bounding box center [9, 91] width 9 height 6
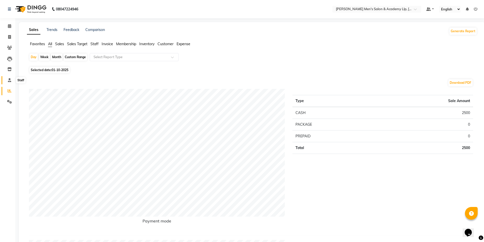
click at [12, 79] on span at bounding box center [9, 81] width 9 height 6
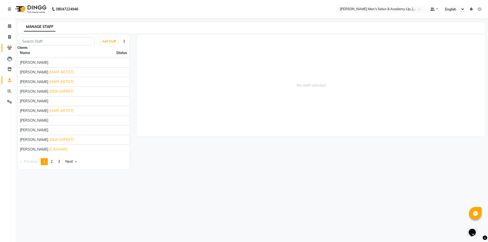
click at [11, 47] on icon at bounding box center [9, 48] width 5 height 4
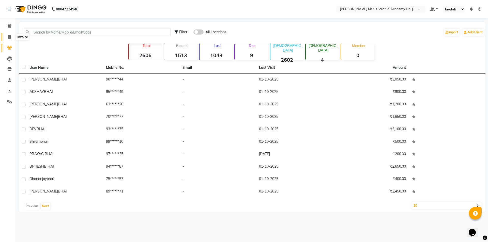
click at [8, 37] on icon at bounding box center [9, 37] width 3 height 4
select select "service"
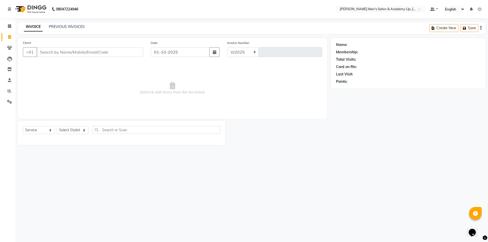
select select "8248"
type input "6786"
click at [8, 92] on icon at bounding box center [10, 91] width 4 height 4
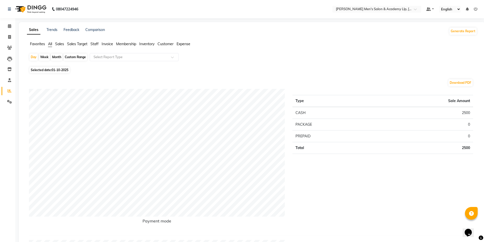
click at [58, 43] on span "Sales" at bounding box center [59, 44] width 9 height 5
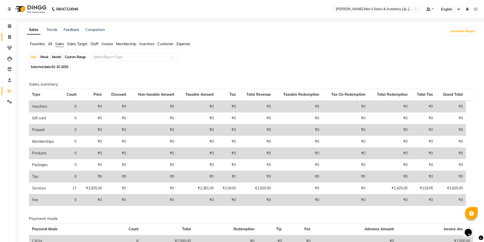
click at [8, 33] on link "Invoice" at bounding box center [8, 37] width 12 height 8
select select "service"
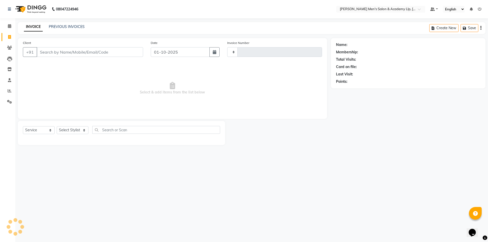
type input "6786"
select select "8248"
type input "8511364454"
click at [132, 50] on span "Add Client" at bounding box center [130, 52] width 20 height 5
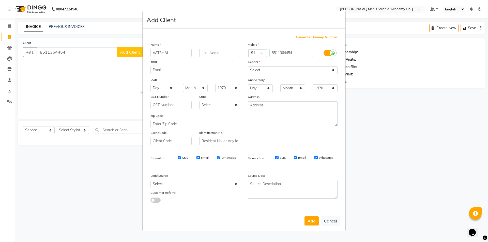
type input "VATSHAL"
click at [222, 51] on input "text" at bounding box center [219, 53] width 41 height 8
type input "BHAI"
click at [254, 68] on select "Select [DEMOGRAPHIC_DATA] [DEMOGRAPHIC_DATA] Other Prefer Not To Say" at bounding box center [293, 70] width 90 height 8
select select "[DEMOGRAPHIC_DATA]"
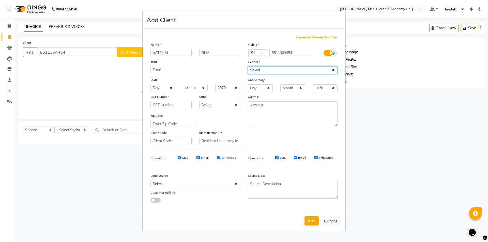
click at [248, 66] on select "Select [DEMOGRAPHIC_DATA] [DEMOGRAPHIC_DATA] Other Prefer Not To Say" at bounding box center [293, 70] width 90 height 8
click at [313, 223] on button "Add" at bounding box center [312, 221] width 14 height 9
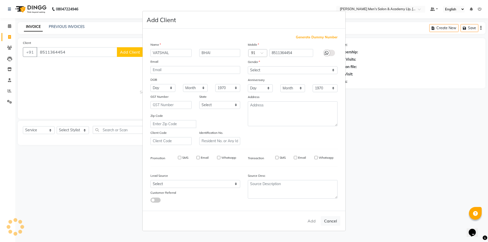
type input "85******54"
select select
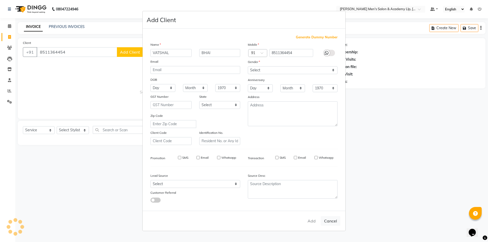
select select
checkbox input "false"
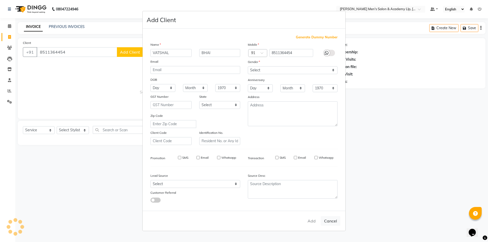
checkbox input "false"
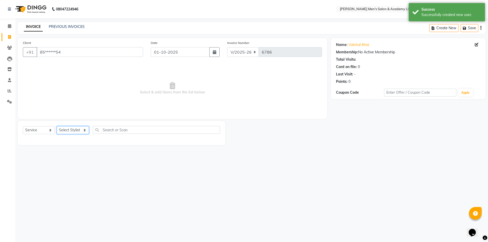
click at [68, 129] on select "Select Stylist ABHISHEK SEN AKKI SEN [PERSON_NAME] [PERSON_NAME] [PERSON_NAME] …" at bounding box center [73, 130] width 32 height 8
select select "78791"
click at [57, 126] on select "Select Stylist ABHISHEK SEN AKKI SEN [PERSON_NAME] [PERSON_NAME] [PERSON_NAME] …" at bounding box center [73, 130] width 32 height 8
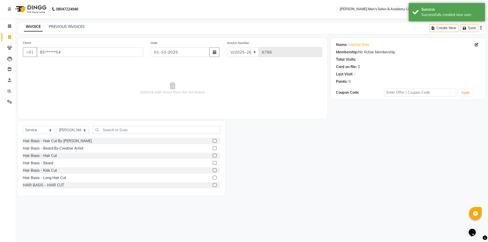
click at [213, 155] on label at bounding box center [215, 156] width 4 height 4
click at [213, 155] on input "checkbox" at bounding box center [214, 155] width 3 height 3
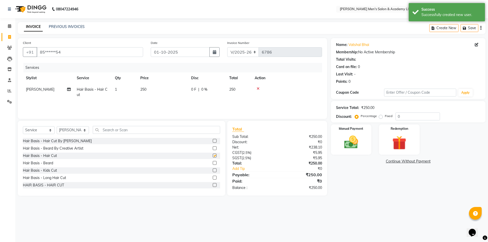
checkbox input "false"
click at [213, 162] on label at bounding box center [215, 163] width 4 height 4
click at [213, 162] on input "checkbox" at bounding box center [214, 163] width 3 height 3
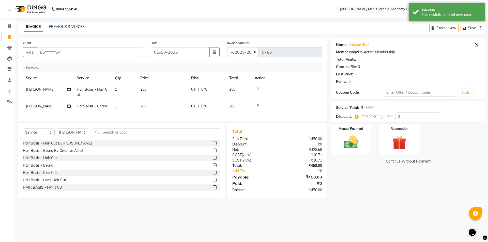
checkbox input "false"
drag, startPoint x: 159, startPoint y: 84, endPoint x: 161, endPoint y: 87, distance: 4.2
click at [159, 85] on td "250" at bounding box center [162, 92] width 51 height 17
select select "78791"
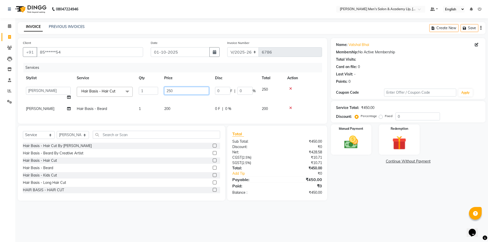
click at [165, 89] on input "250" at bounding box center [186, 91] width 45 height 8
click at [179, 89] on input "250" at bounding box center [186, 91] width 45 height 8
type input "2"
type input "300"
click at [363, 134] on div "Manual Payment" at bounding box center [351, 139] width 42 height 31
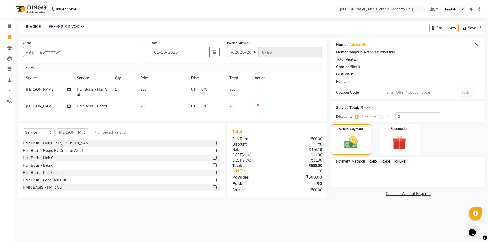
click at [385, 159] on span "CASH" at bounding box center [386, 162] width 11 height 6
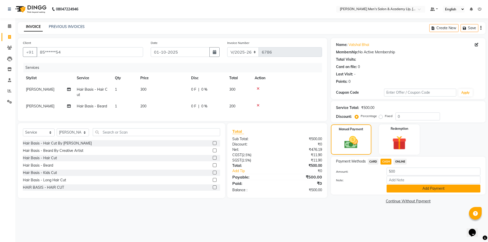
click at [395, 189] on button "Add Payment" at bounding box center [434, 189] width 94 height 8
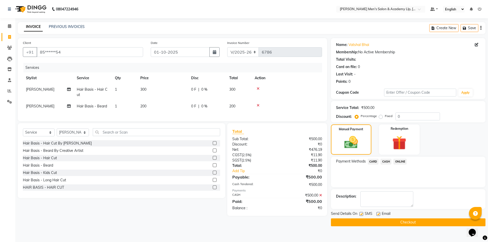
click at [375, 216] on div "SMS" at bounding box center [367, 214] width 17 height 6
click at [377, 215] on label at bounding box center [378, 214] width 4 height 4
click at [377, 215] on input "checkbox" at bounding box center [377, 214] width 3 height 3
checkbox input "false"
click at [360, 214] on label at bounding box center [361, 214] width 4 height 4
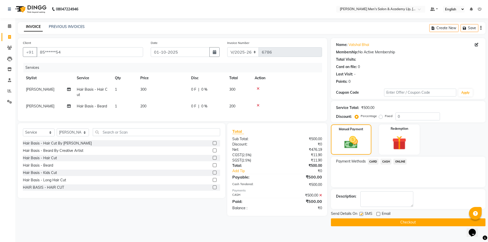
click at [360, 214] on input "checkbox" at bounding box center [360, 214] width 3 height 3
checkbox input "false"
click at [361, 220] on button "Checkout" at bounding box center [408, 223] width 155 height 8
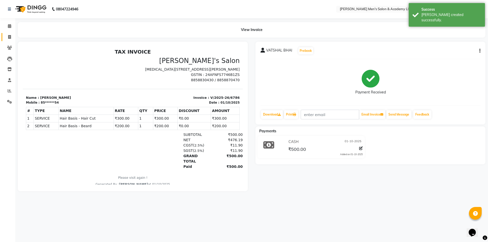
click at [9, 39] on link "Invoice" at bounding box center [8, 37] width 12 height 8
select select "service"
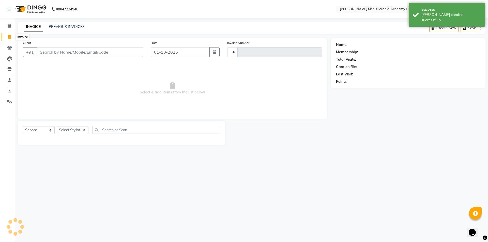
type input "6787"
select select "8248"
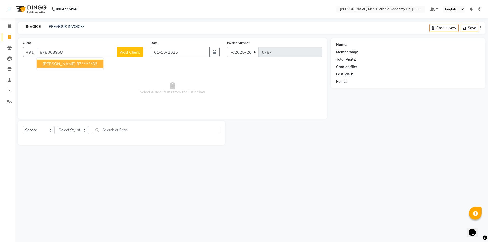
click at [61, 63] on span "[PERSON_NAME]" at bounding box center [59, 63] width 33 height 5
type input "87******83"
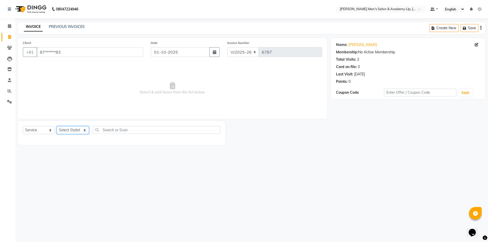
click at [68, 128] on select "Select Stylist ABHISHEK SEN AKKI SEN [PERSON_NAME] [PERSON_NAME] [PERSON_NAME] …" at bounding box center [73, 130] width 32 height 8
select select "78786"
click at [57, 126] on select "Select Stylist ABHISHEK SEN AKKI SEN [PERSON_NAME] [PERSON_NAME] [PERSON_NAME] …" at bounding box center [73, 130] width 32 height 8
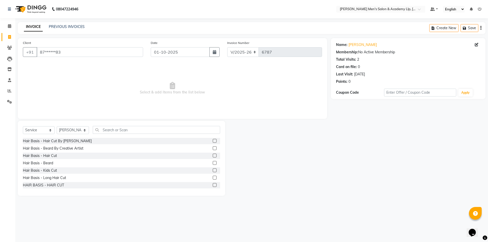
click at [213, 139] on label at bounding box center [215, 141] width 4 height 4
click at [213, 140] on input "checkbox" at bounding box center [214, 141] width 3 height 3
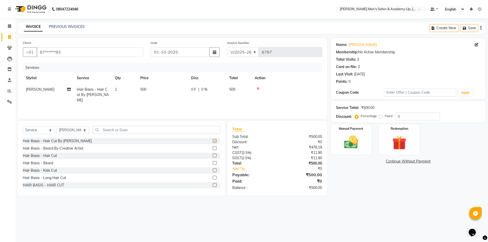
checkbox input "false"
click at [213, 149] on label at bounding box center [215, 148] width 4 height 4
click at [213, 149] on input "checkbox" at bounding box center [214, 148] width 3 height 3
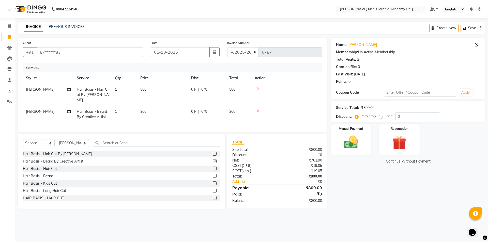
checkbox input "false"
drag, startPoint x: 355, startPoint y: 133, endPoint x: 356, endPoint y: 136, distance: 2.7
click at [355, 133] on div "Manual Payment" at bounding box center [351, 139] width 42 height 31
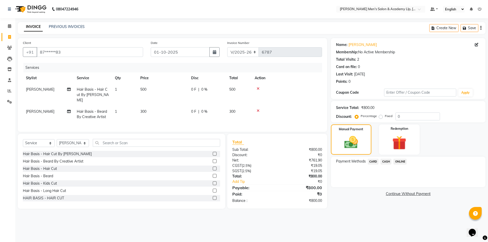
click at [372, 161] on span "CARD" at bounding box center [373, 162] width 11 height 6
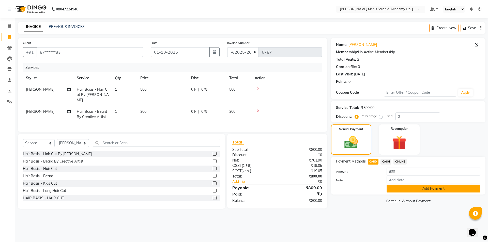
click at [398, 187] on button "Add Payment" at bounding box center [434, 189] width 94 height 8
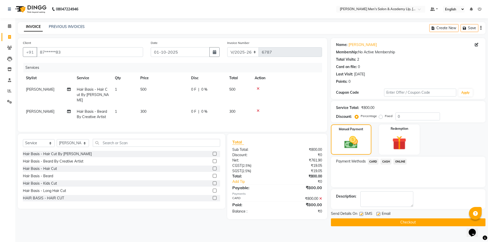
click at [379, 215] on label at bounding box center [378, 214] width 4 height 4
click at [379, 215] on input "checkbox" at bounding box center [377, 214] width 3 height 3
checkbox input "false"
click at [362, 214] on label at bounding box center [361, 214] width 4 height 4
click at [362, 214] on input "checkbox" at bounding box center [360, 214] width 3 height 3
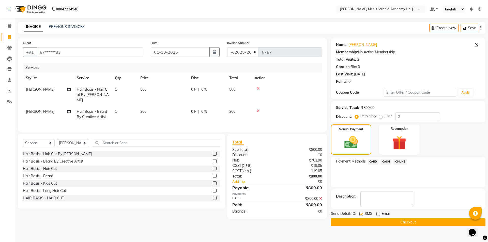
checkbox input "false"
click at [366, 221] on button "Checkout" at bounding box center [408, 223] width 155 height 8
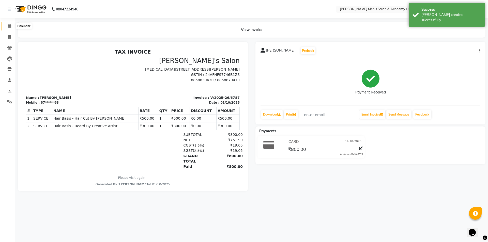
click at [9, 28] on span at bounding box center [9, 26] width 9 height 6
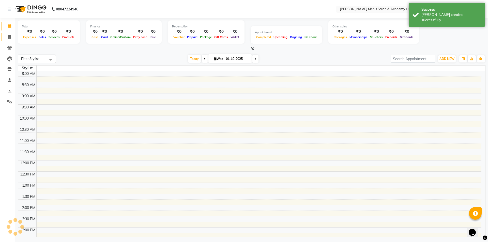
click at [8, 36] on icon at bounding box center [9, 37] width 3 height 4
select select "service"
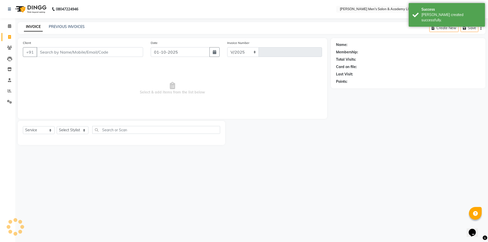
select select "8248"
type input "6788"
click at [7, 90] on span at bounding box center [9, 91] width 9 height 6
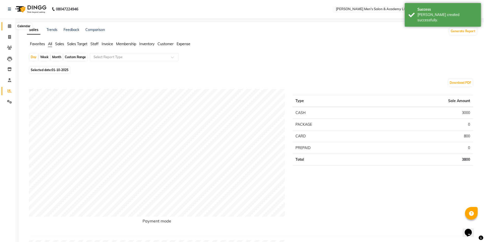
click at [9, 28] on span at bounding box center [9, 26] width 9 height 6
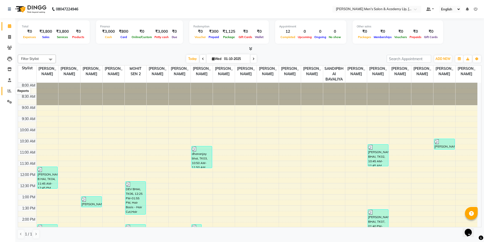
click at [9, 92] on icon at bounding box center [10, 91] width 4 height 4
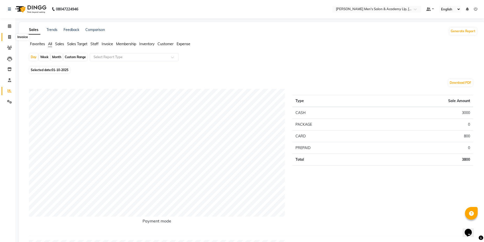
click at [8, 38] on icon at bounding box center [9, 37] width 3 height 4
select select "service"
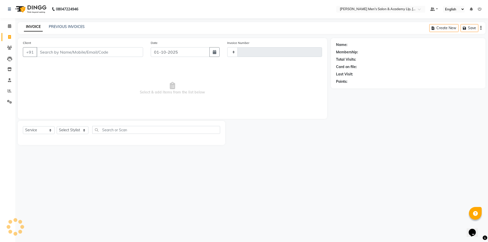
type input "6788"
select select "8248"
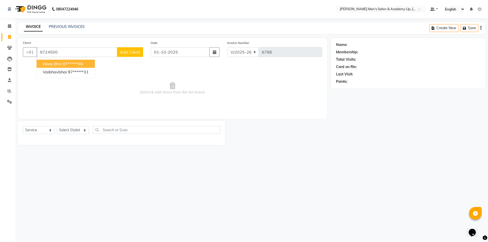
click at [69, 62] on ngb-highlight "97******86" at bounding box center [73, 63] width 21 height 5
type input "97******86"
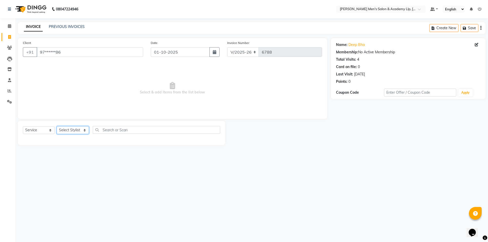
click at [69, 130] on select "Select Stylist ABHISHEK SEN AKKI SEN [PERSON_NAME] [PERSON_NAME] [PERSON_NAME] …" at bounding box center [73, 130] width 32 height 8
select select "90090"
click at [57, 126] on select "Select Stylist ABHISHEK SEN AKKI SEN [PERSON_NAME] [PERSON_NAME] [PERSON_NAME] …" at bounding box center [73, 130] width 32 height 8
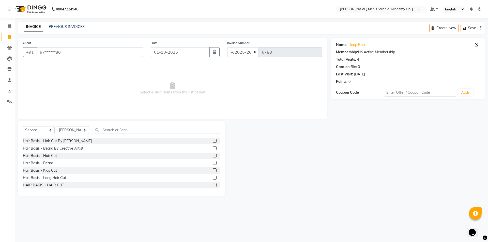
click at [213, 163] on label at bounding box center [215, 163] width 4 height 4
click at [213, 163] on input "checkbox" at bounding box center [214, 163] width 3 height 3
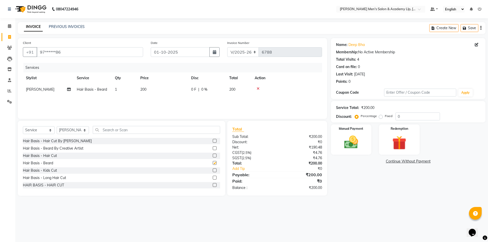
checkbox input "false"
click at [129, 129] on input "text" at bounding box center [156, 130] width 127 height 8
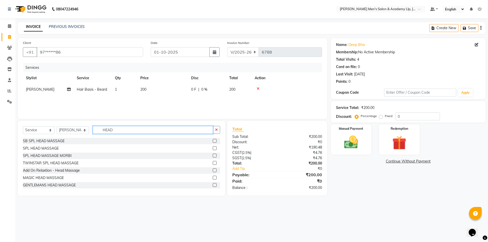
type input "HEAD"
click at [213, 141] on label at bounding box center [215, 141] width 4 height 4
click at [213, 141] on input "checkbox" at bounding box center [214, 141] width 3 height 3
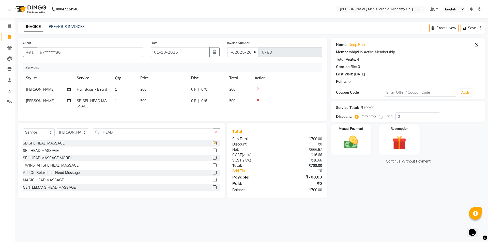
checkbox input "false"
click at [154, 102] on td "500" at bounding box center [162, 103] width 51 height 17
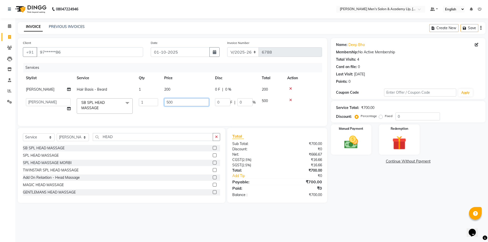
drag, startPoint x: 170, startPoint y: 99, endPoint x: 178, endPoint y: 101, distance: 8.8
click at [170, 99] on input "500" at bounding box center [186, 102] width 45 height 8
click at [185, 102] on input "500" at bounding box center [186, 102] width 45 height 8
type input "5"
type input "700"
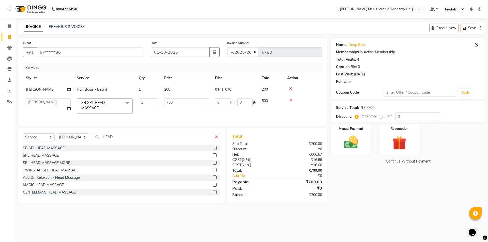
click at [179, 27] on div "INVOICE PREVIOUS INVOICES Create New Save" at bounding box center [252, 28] width 468 height 12
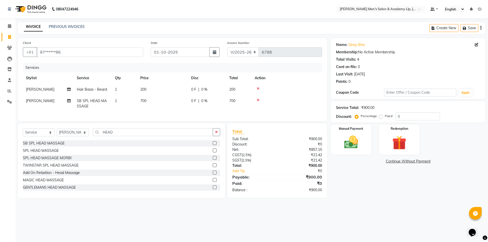
click at [160, 104] on td "700" at bounding box center [162, 103] width 51 height 17
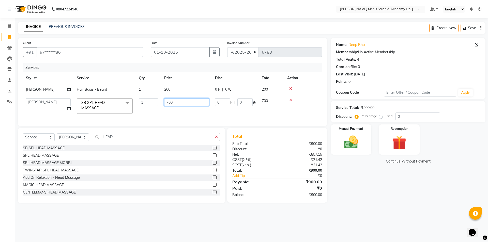
click at [180, 99] on input "700" at bounding box center [186, 102] width 45 height 8
click at [169, 73] on th "Price" at bounding box center [186, 77] width 51 height 11
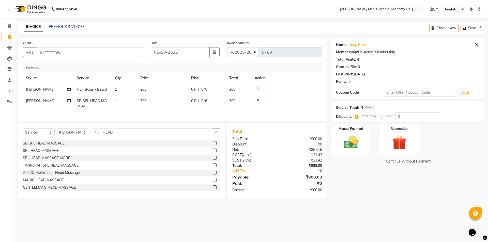
click at [161, 97] on td "700" at bounding box center [162, 103] width 51 height 17
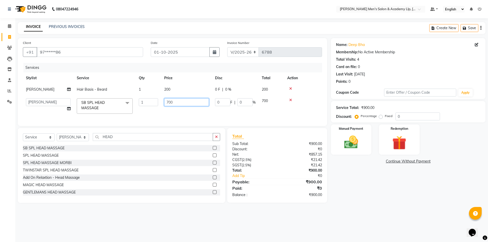
click at [173, 101] on input "700" at bounding box center [186, 102] width 45 height 8
type input "7"
type input "500"
click at [140, 67] on div "Services" at bounding box center [174, 67] width 303 height 9
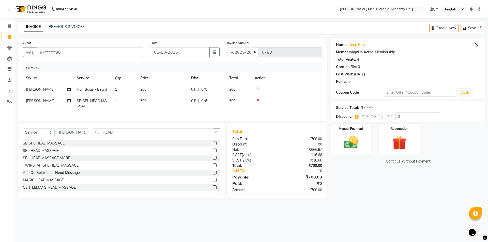
click at [161, 89] on td "200" at bounding box center [162, 89] width 51 height 11
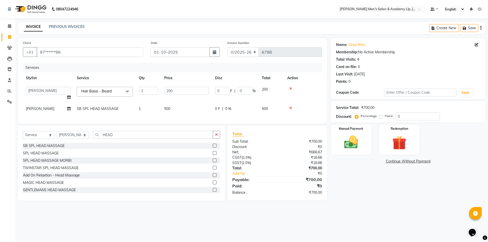
click at [175, 104] on td "500" at bounding box center [186, 108] width 51 height 11
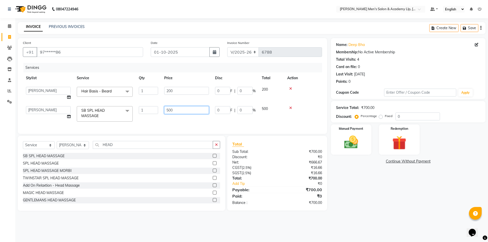
click at [181, 110] on input "500" at bounding box center [186, 110] width 45 height 8
click at [139, 65] on div "Services" at bounding box center [174, 67] width 303 height 9
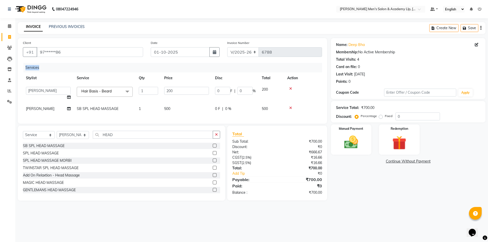
click at [139, 65] on div "Services" at bounding box center [174, 67] width 303 height 9
click at [175, 80] on th "Price" at bounding box center [186, 77] width 51 height 11
click at [168, 105] on td "500" at bounding box center [186, 108] width 51 height 11
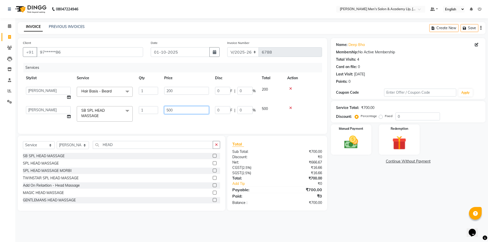
click at [178, 111] on input "500" at bounding box center [186, 110] width 45 height 8
click at [180, 111] on input "500" at bounding box center [186, 110] width 45 height 8
click at [171, 71] on div "Services" at bounding box center [174, 67] width 303 height 9
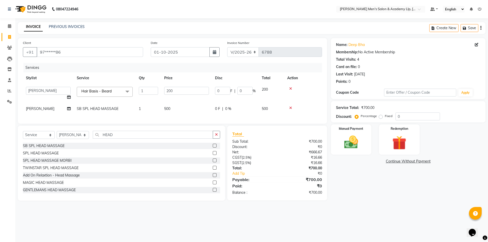
click at [170, 74] on th "Price" at bounding box center [186, 77] width 51 height 11
click at [183, 75] on th "Price" at bounding box center [186, 77] width 51 height 11
click at [173, 83] on th "Price" at bounding box center [186, 77] width 51 height 11
click at [181, 92] on input "200" at bounding box center [186, 91] width 45 height 8
click at [184, 92] on input "200" at bounding box center [186, 91] width 45 height 8
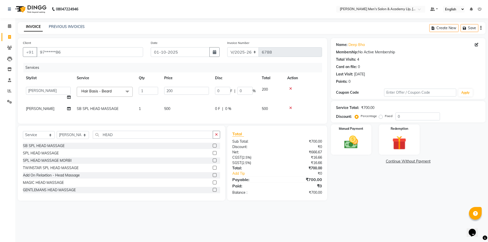
click at [175, 110] on td "500" at bounding box center [186, 108] width 51 height 11
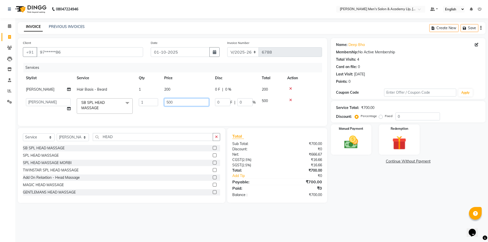
click at [186, 100] on input "500" at bounding box center [186, 102] width 45 height 8
click at [179, 82] on th "Price" at bounding box center [186, 77] width 51 height 11
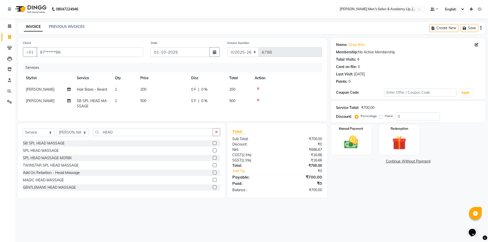
click at [179, 82] on th "Price" at bounding box center [162, 77] width 51 height 11
click at [256, 100] on div at bounding box center [287, 100] width 64 height 4
click at [259, 99] on icon at bounding box center [258, 100] width 3 height 4
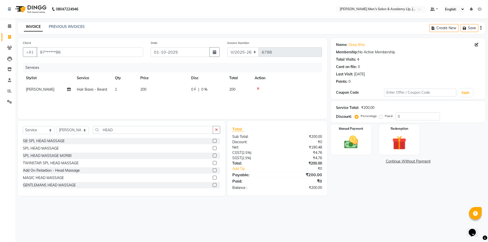
click at [258, 89] on icon at bounding box center [258, 89] width 3 height 4
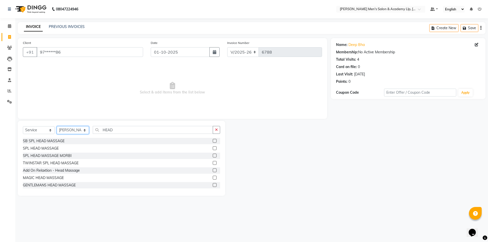
click at [72, 128] on select "Select Stylist ABHISHEK SEN AKKI SEN [PERSON_NAME] [PERSON_NAME] [PERSON_NAME] …" at bounding box center [73, 130] width 32 height 8
click at [38, 129] on select "Select Service Product Membership Package Voucher Prepaid Gift Card" at bounding box center [39, 130] width 32 height 8
drag, startPoint x: 71, startPoint y: 130, endPoint x: 72, endPoint y: 132, distance: 2.9
click at [71, 130] on select "Select Stylist ABHISHEK SEN AKKI SEN [PERSON_NAME] [PERSON_NAME] [PERSON_NAME] …" at bounding box center [73, 130] width 32 height 8
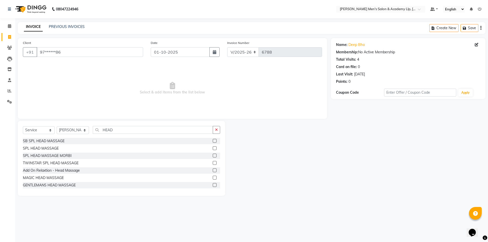
click at [213, 149] on label at bounding box center [215, 148] width 4 height 4
click at [213, 149] on input "checkbox" at bounding box center [214, 148] width 3 height 3
click at [213, 149] on label at bounding box center [215, 148] width 4 height 4
click at [213, 149] on input "checkbox" at bounding box center [214, 148] width 3 height 3
checkbox input "false"
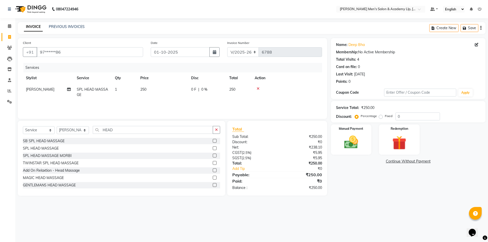
click at [159, 84] on th "Price" at bounding box center [162, 77] width 51 height 11
click at [258, 88] on icon at bounding box center [258, 89] width 3 height 4
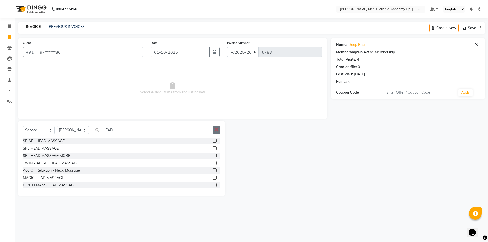
click at [216, 129] on icon "button" at bounding box center [216, 130] width 3 height 4
click at [213, 163] on label at bounding box center [215, 163] width 4 height 4
click at [213, 163] on input "checkbox" at bounding box center [214, 163] width 3 height 3
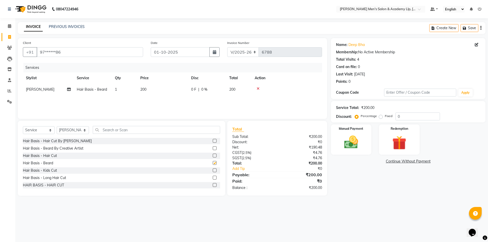
checkbox input "false"
click at [131, 129] on input "text" at bounding box center [156, 130] width 127 height 8
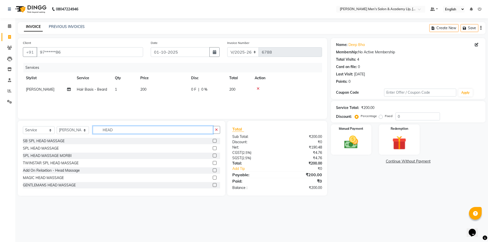
type input "HEAD"
click at [213, 148] on label at bounding box center [215, 148] width 4 height 4
click at [213, 148] on input "checkbox" at bounding box center [214, 148] width 3 height 3
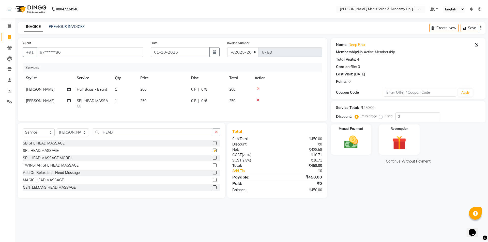
checkbox input "false"
click at [154, 100] on td "250" at bounding box center [162, 103] width 51 height 17
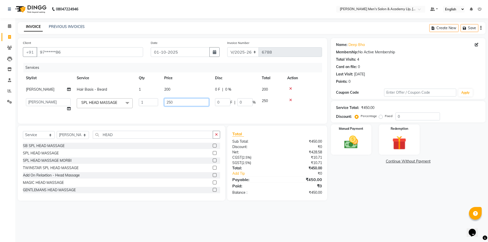
click at [182, 103] on input "250" at bounding box center [186, 102] width 45 height 8
type input "2"
type input "300"
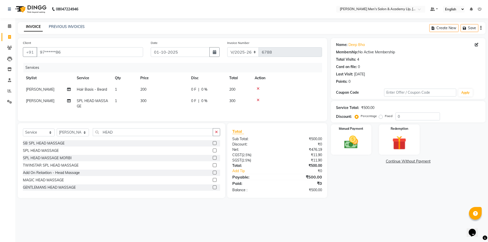
click at [46, 101] on span "[PERSON_NAME]" at bounding box center [40, 101] width 28 height 5
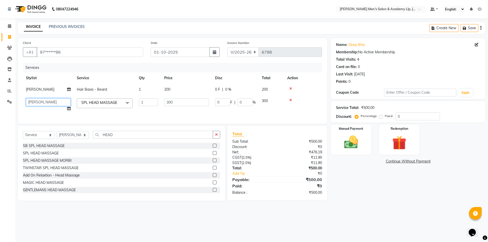
click at [46, 101] on select "ABHISHEK SEN AKKI SEN [PERSON_NAME] [PERSON_NAME] [PERSON_NAME] [PERSON_NAME] […" at bounding box center [48, 102] width 45 height 8
click at [43, 219] on div "08047224946 Select Location × [PERSON_NAME] Men's Salon & Academy Llp, Ravapar …" at bounding box center [244, 121] width 488 height 242
select select "78886"
click at [363, 130] on label "Manual Payment" at bounding box center [351, 128] width 25 height 5
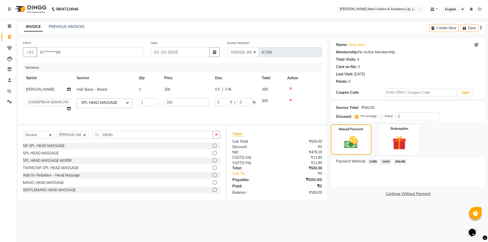
click at [384, 161] on span "CASH" at bounding box center [386, 162] width 11 height 6
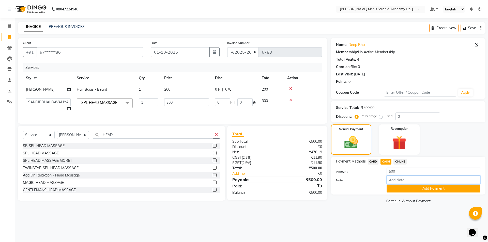
click at [402, 180] on input "Note:" at bounding box center [434, 180] width 94 height 8
type input "300 R.S BODY MASG K LIYE THE"
click at [442, 188] on button "Add Payment" at bounding box center [434, 189] width 94 height 8
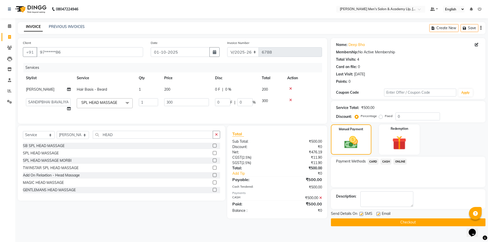
click at [380, 215] on div "Email" at bounding box center [385, 214] width 18 height 6
click at [380, 215] on label at bounding box center [378, 214] width 4 height 4
click at [380, 215] on input "checkbox" at bounding box center [377, 214] width 3 height 3
checkbox input "false"
click at [361, 215] on label at bounding box center [361, 214] width 4 height 4
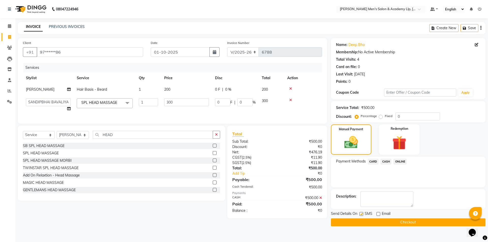
click at [361, 215] on input "checkbox" at bounding box center [360, 214] width 3 height 3
checkbox input "false"
click at [365, 224] on button "Checkout" at bounding box center [408, 223] width 155 height 8
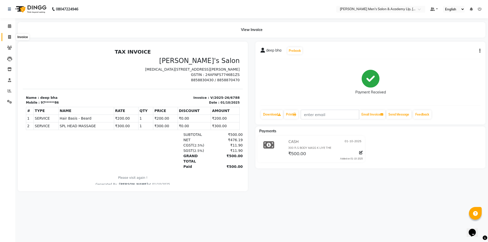
click at [12, 38] on span at bounding box center [9, 37] width 9 height 6
select select "8248"
select select "service"
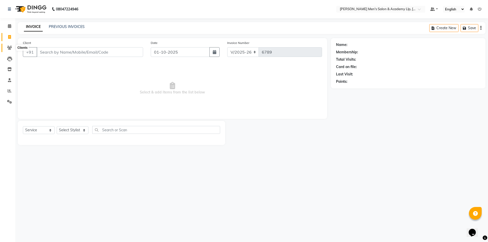
click at [10, 49] on icon at bounding box center [9, 48] width 5 height 4
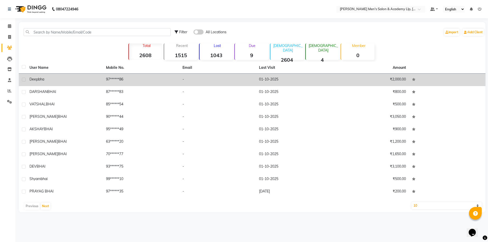
click at [50, 77] on div "deep bha" at bounding box center [64, 79] width 70 height 5
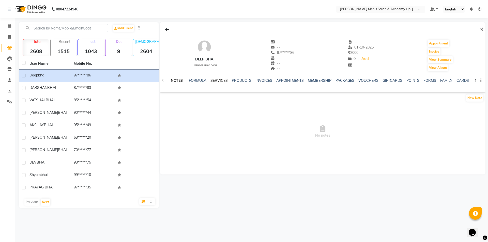
click at [224, 81] on link "SERVICES" at bounding box center [218, 80] width 17 height 5
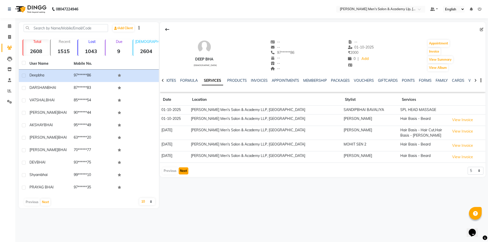
click at [182, 171] on button "Next" at bounding box center [184, 171] width 10 height 7
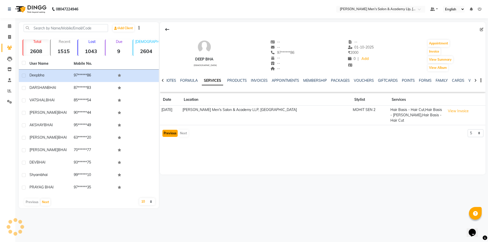
click at [166, 130] on button "Previous" at bounding box center [169, 133] width 15 height 7
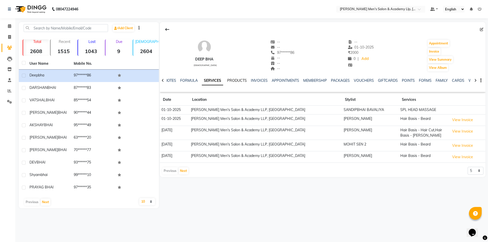
click at [245, 79] on link "PRODUCTS" at bounding box center [237, 80] width 20 height 5
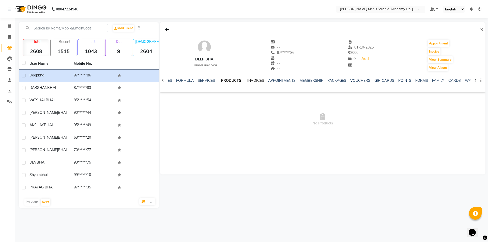
click at [252, 80] on link "INVOICES" at bounding box center [255, 80] width 17 height 5
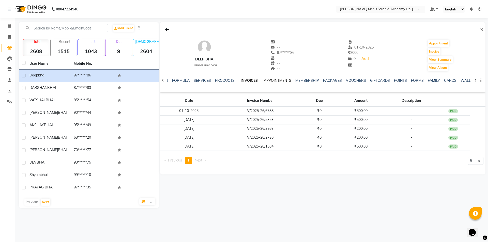
click at [274, 82] on link "APPOINTMENTS" at bounding box center [277, 80] width 27 height 5
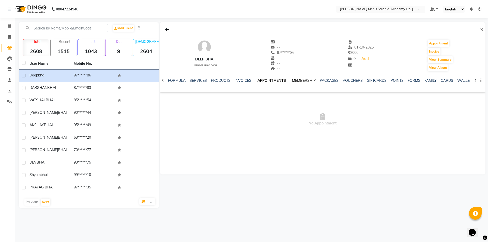
click at [295, 82] on link "MEMBERSHIP" at bounding box center [304, 80] width 24 height 5
click at [315, 83] on div "PACKAGES" at bounding box center [324, 80] width 19 height 5
click at [320, 81] on link "PACKAGES" at bounding box center [324, 80] width 19 height 5
click at [338, 77] on div "NOTES FORMULA SERVICES PRODUCTS INVOICES APPOINTMENTS MEMBERSHIP PACKAGES VOUCH…" at bounding box center [323, 81] width 326 height 18
click at [417, 78] on link "FAMILY" at bounding box center [421, 80] width 12 height 5
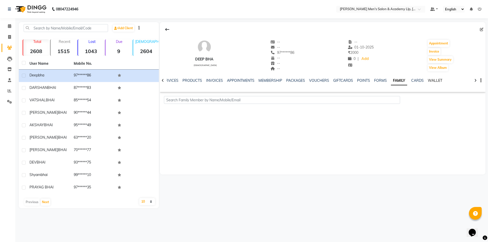
click at [428, 80] on link "WALLET" at bounding box center [435, 80] width 14 height 5
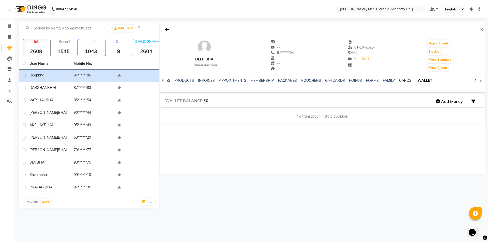
click at [401, 80] on link "CARDS" at bounding box center [405, 80] width 12 height 5
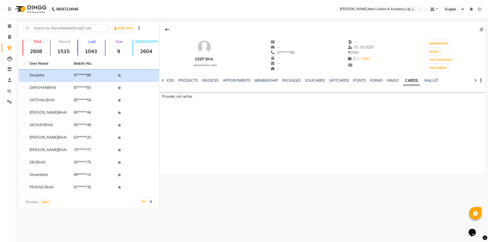
click at [387, 78] on div "FAMILY" at bounding box center [393, 80] width 12 height 5
click at [369, 77] on div "NOTES FORMULA SERVICES PRODUCTS INVOICES APPOINTMENTS MEMBERSHIP PACKAGES VOUCH…" at bounding box center [323, 81] width 326 height 18
click at [370, 80] on link "FORMS" at bounding box center [376, 80] width 13 height 5
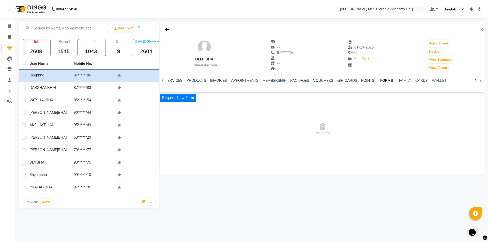
click at [361, 81] on link "POINTS" at bounding box center [367, 80] width 13 height 5
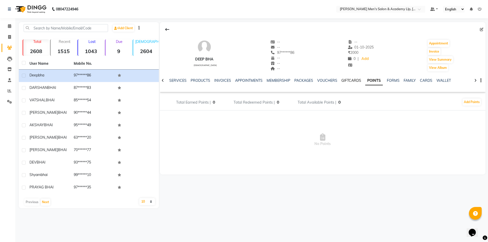
click at [351, 80] on link "GIFTCARDS" at bounding box center [351, 80] width 20 height 5
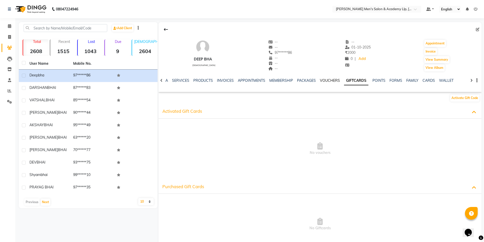
click at [329, 80] on link "VOUCHERS" at bounding box center [330, 80] width 20 height 5
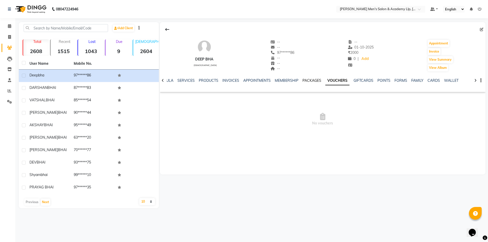
click at [312, 80] on link "PACKAGES" at bounding box center [312, 80] width 19 height 5
click at [286, 78] on link "MEMBERSHIP" at bounding box center [291, 80] width 24 height 5
click at [273, 80] on link "APPOINTMENTS" at bounding box center [264, 80] width 27 height 5
click at [246, 80] on link "INVOICES" at bounding box center [243, 80] width 17 height 5
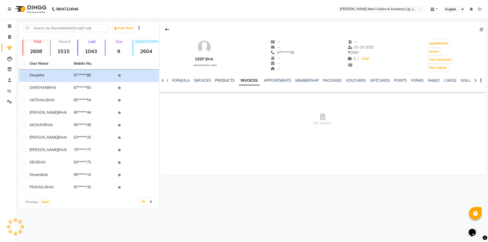
click at [218, 79] on link "PRODUCTS" at bounding box center [225, 80] width 20 height 5
click at [204, 80] on link "SERVICES" at bounding box center [206, 80] width 17 height 5
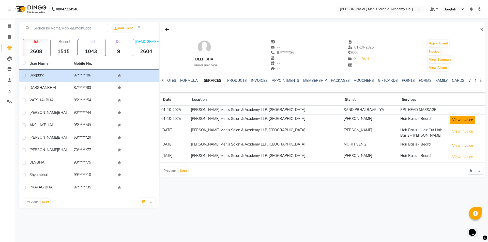
click at [450, 119] on button "View Invoice" at bounding box center [462, 120] width 25 height 8
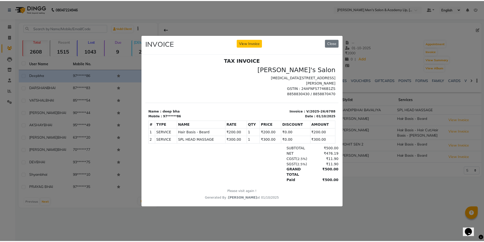
scroll to position [4, 0]
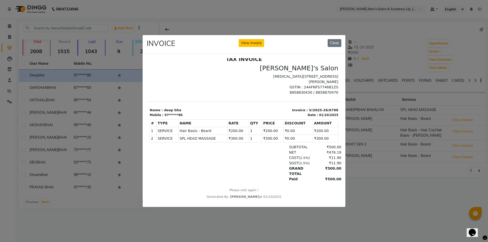
click at [334, 37] on div "INVOICE View Invoice Close" at bounding box center [244, 44] width 203 height 19
click at [334, 39] on button "Close" at bounding box center [335, 43] width 14 height 8
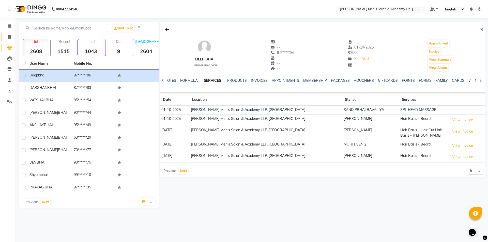
click at [9, 40] on link "Invoice" at bounding box center [8, 37] width 12 height 8
select select "service"
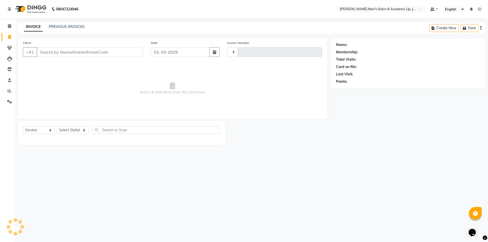
type input "6789"
select select "8248"
click at [14, 92] on span at bounding box center [9, 91] width 9 height 6
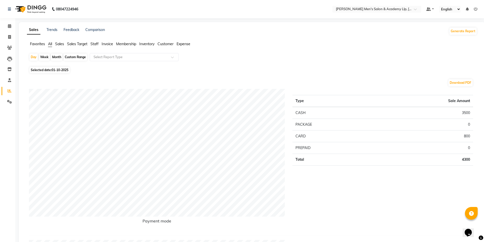
click at [98, 46] on span "Staff" at bounding box center [94, 44] width 8 height 5
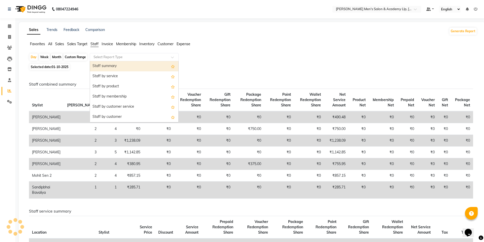
click at [103, 54] on div "Select Report Type" at bounding box center [134, 57] width 89 height 8
click at [108, 65] on div "Staff summary" at bounding box center [134, 66] width 88 height 10
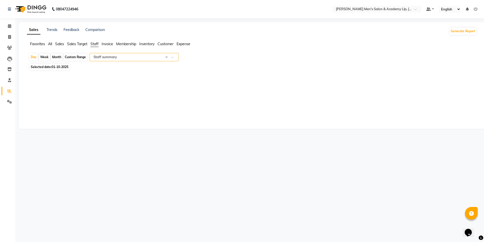
select select "full_report"
select select "csv"
click at [7, 36] on span at bounding box center [9, 37] width 9 height 6
select select "service"
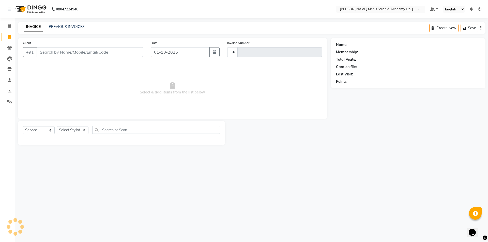
type input "6789"
select select "8248"
click at [9, 23] on link "Calendar" at bounding box center [8, 26] width 12 height 8
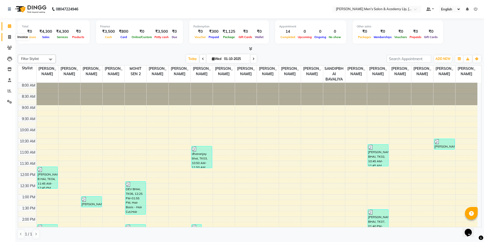
click at [12, 36] on span at bounding box center [9, 37] width 9 height 6
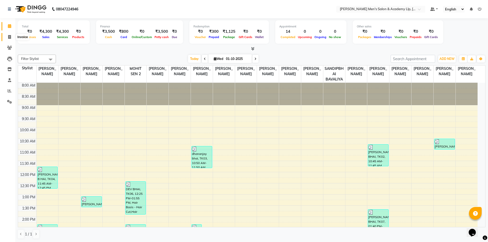
select select "8248"
select select "service"
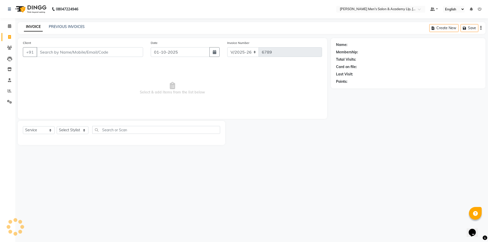
click at [74, 57] on div "Client +91" at bounding box center [83, 50] width 128 height 21
drag, startPoint x: 77, startPoint y: 55, endPoint x: 87, endPoint y: 55, distance: 10.2
click at [81, 55] on input "Client" at bounding box center [90, 52] width 107 height 10
type input "-"
click at [218, 50] on button "button" at bounding box center [214, 52] width 10 height 10
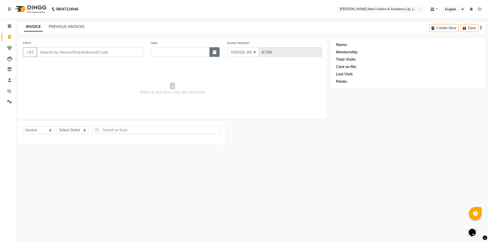
click at [218, 50] on button "button" at bounding box center [214, 52] width 10 height 10
select select "10"
select select "2025"
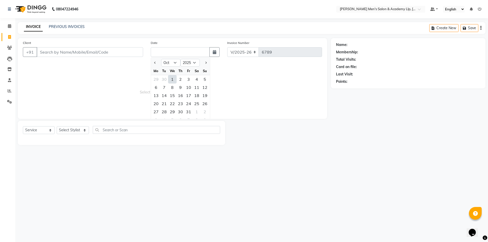
click at [172, 81] on div "1" at bounding box center [172, 79] width 8 height 8
type input "01-10-2025"
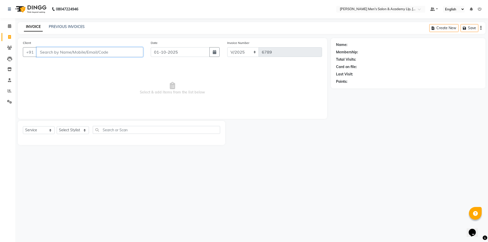
click at [97, 50] on input "Client" at bounding box center [90, 52] width 107 height 10
click at [129, 52] on input "Client" at bounding box center [90, 52] width 107 height 10
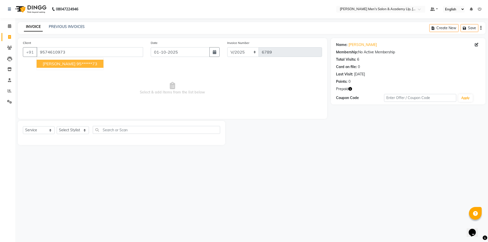
click at [80, 62] on ngb-highlight "95******73" at bounding box center [87, 63] width 21 height 5
type input "95******73"
click at [351, 89] on icon "button" at bounding box center [351, 89] width 4 height 4
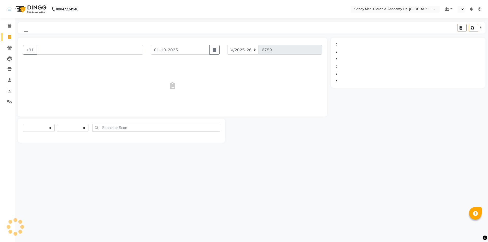
select select "8248"
select select "service"
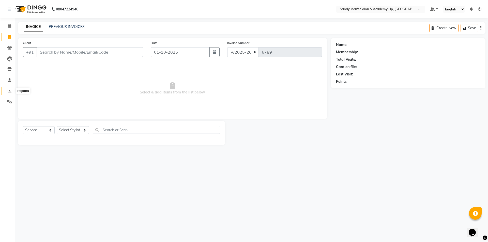
click at [10, 90] on icon at bounding box center [10, 91] width 4 height 4
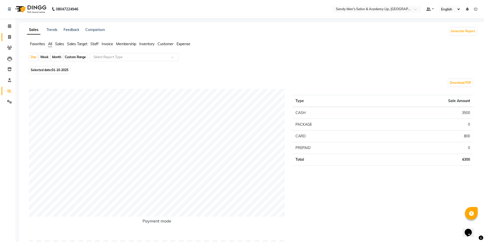
click at [7, 40] on link "Invoice" at bounding box center [8, 37] width 12 height 8
select select "service"
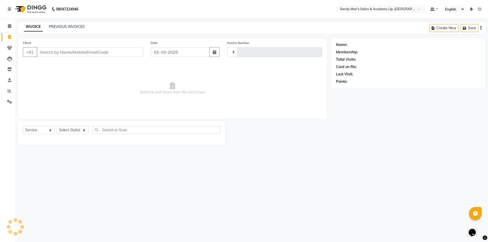
type input "6789"
select select "8248"
click at [90, 53] on input "Client" at bounding box center [90, 52] width 107 height 10
type input "9925022666"
click at [128, 54] on span "Add Client" at bounding box center [130, 52] width 20 height 5
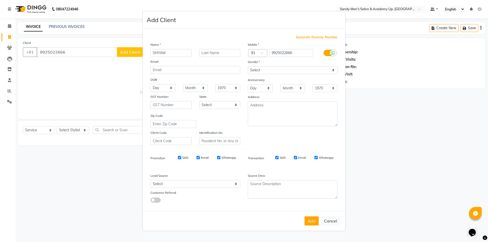
type input "SHYAM"
type input "BHAI"
click at [270, 69] on select "Select [DEMOGRAPHIC_DATA] [DEMOGRAPHIC_DATA] Other Prefer Not To Say" at bounding box center [293, 70] width 90 height 8
select select "[DEMOGRAPHIC_DATA]"
click at [248, 66] on select "Select [DEMOGRAPHIC_DATA] [DEMOGRAPHIC_DATA] Other Prefer Not To Say" at bounding box center [293, 70] width 90 height 8
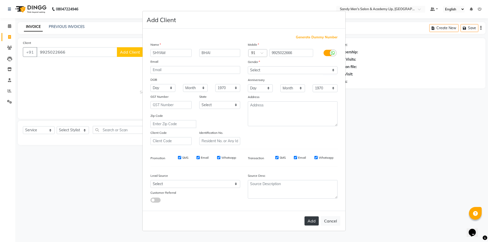
drag, startPoint x: 308, startPoint y: 219, endPoint x: 291, endPoint y: 210, distance: 19.6
click at [308, 219] on button "Add" at bounding box center [312, 221] width 14 height 9
type input "99******66"
select select
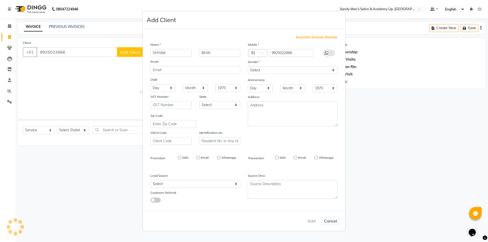
select select
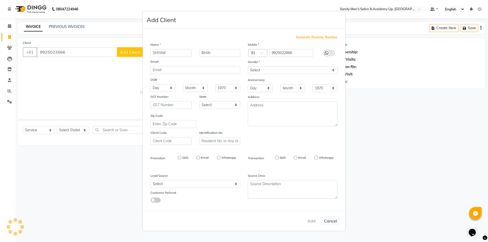
checkbox input "false"
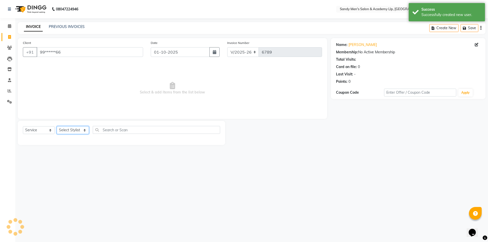
click at [78, 129] on select "Select Stylist ABHISHEK SEN AKKI SEN [PERSON_NAME] [PERSON_NAME] [PERSON_NAME] …" at bounding box center [73, 130] width 32 height 8
select select "78788"
click at [57, 126] on select "Select Stylist ABHISHEK SEN AKKI SEN [PERSON_NAME] [PERSON_NAME] [PERSON_NAME] …" at bounding box center [73, 130] width 32 height 8
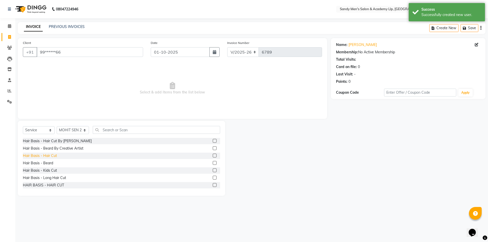
click at [48, 156] on div "Hair Basis - Hair Cut" at bounding box center [40, 155] width 34 height 5
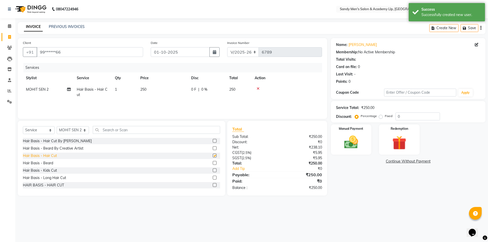
click at [48, 156] on div "Hair Basis - Hair Cut" at bounding box center [40, 155] width 34 height 5
checkbox input "false"
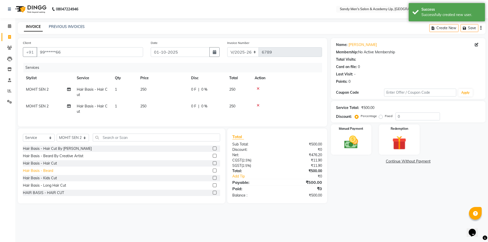
click at [50, 173] on div "Hair Basis - Beard" at bounding box center [38, 170] width 30 height 5
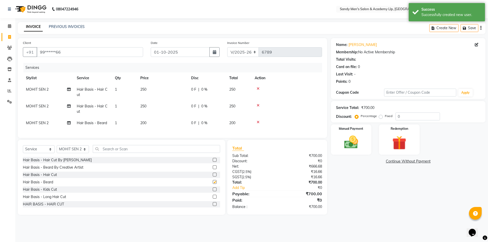
checkbox input "false"
click at [259, 89] on icon at bounding box center [258, 89] width 3 height 4
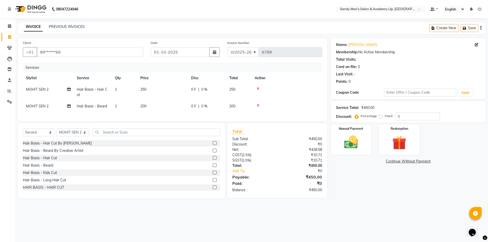
click at [181, 90] on td "250" at bounding box center [162, 92] width 51 height 17
select select "78788"
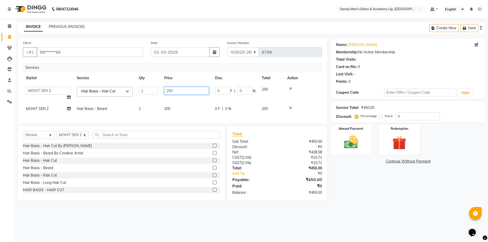
click at [187, 89] on input "250" at bounding box center [186, 91] width 45 height 8
type input "2"
type input "300"
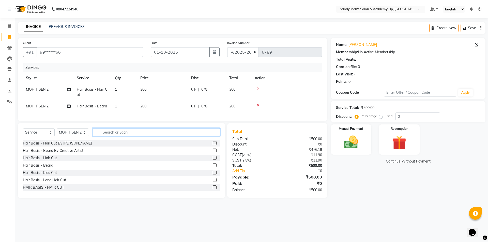
click at [141, 140] on div "Select Service Product Membership Package Voucher Prepaid Gift Card Select Styl…" at bounding box center [121, 134] width 197 height 12
type input "CLE"
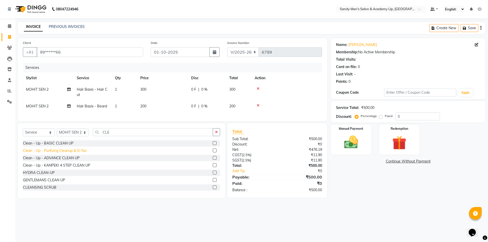
click at [63, 152] on div "Clean - Up - Purifying Cleanup & D-Tan" at bounding box center [55, 150] width 64 height 5
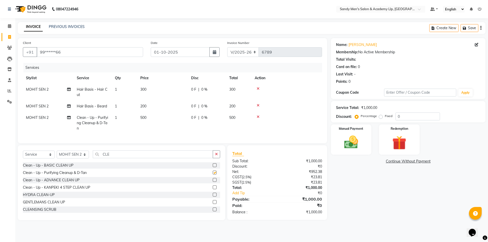
checkbox input "false"
click at [162, 117] on td "500" at bounding box center [162, 123] width 51 height 22
select select "78788"
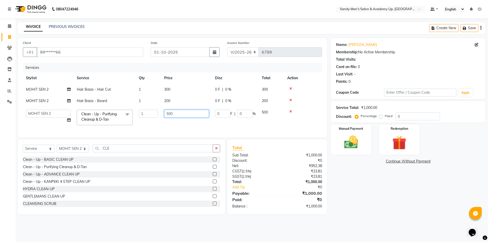
click at [190, 112] on input "500" at bounding box center [186, 114] width 45 height 8
type input "5"
type input "700"
click at [362, 171] on div "Name: Shyam Bhai Membership: No Active Membership Total Visits: Card on file: 0…" at bounding box center [410, 126] width 158 height 176
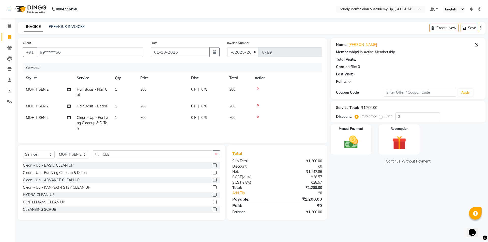
click at [40, 116] on span "MOHIT SEN 2" at bounding box center [37, 117] width 23 height 5
select select "78788"
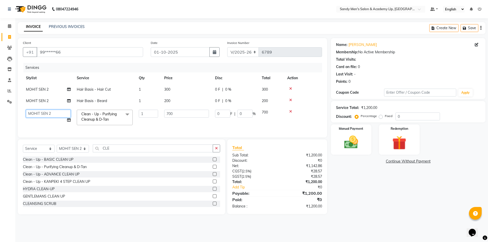
click at [42, 114] on select "ABHISHEK SEN AKKI SEN [PERSON_NAME] [PERSON_NAME] [PERSON_NAME] [PERSON_NAME] […" at bounding box center [48, 114] width 45 height 8
select select "78784"
click at [36, 114] on select "ABHISHEK SEN AKKI SEN [PERSON_NAME] [PERSON_NAME] [PERSON_NAME] [PERSON_NAME] […" at bounding box center [48, 114] width 45 height 8
select select "91758"
click at [362, 141] on img at bounding box center [351, 142] width 24 height 17
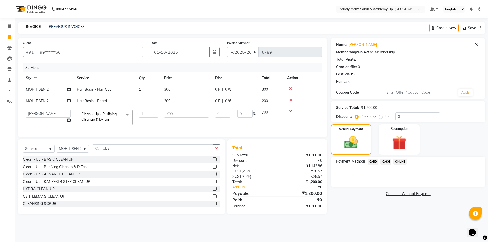
click at [387, 162] on span "CASH" at bounding box center [386, 162] width 11 height 6
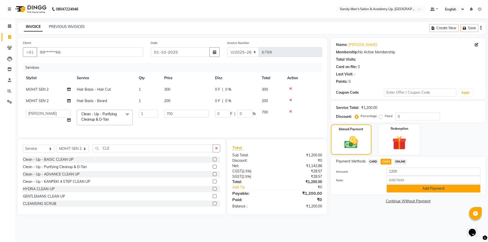
click at [410, 189] on button "Add Payment" at bounding box center [434, 189] width 94 height 8
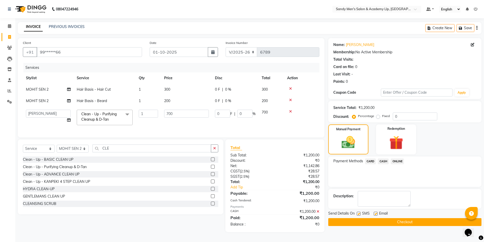
drag, startPoint x: 375, startPoint y: 214, endPoint x: 361, endPoint y: 212, distance: 14.0
click at [375, 214] on label at bounding box center [376, 214] width 4 height 4
click at [375, 214] on input "checkbox" at bounding box center [375, 214] width 3 height 3
checkbox input "false"
click at [358, 214] on label at bounding box center [359, 214] width 4 height 4
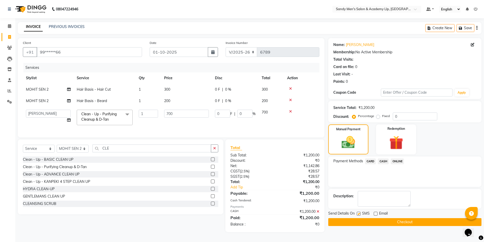
click at [358, 214] on input "checkbox" at bounding box center [358, 214] width 3 height 3
checkbox input "false"
click at [358, 224] on button "Checkout" at bounding box center [404, 222] width 153 height 8
drag, startPoint x: 358, startPoint y: 224, endPoint x: 331, endPoint y: 215, distance: 28.3
click at [358, 224] on div "Checkout" at bounding box center [404, 222] width 153 height 8
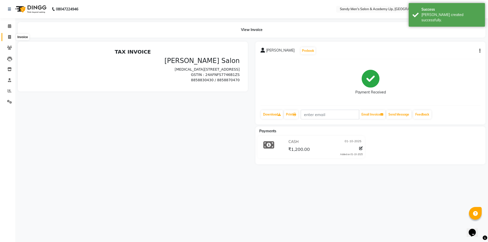
click at [8, 37] on span at bounding box center [9, 37] width 9 height 6
select select "service"
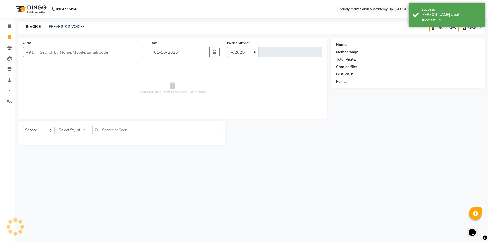
select select "8248"
type input "6790"
click at [108, 52] on input "Client" at bounding box center [90, 52] width 107 height 10
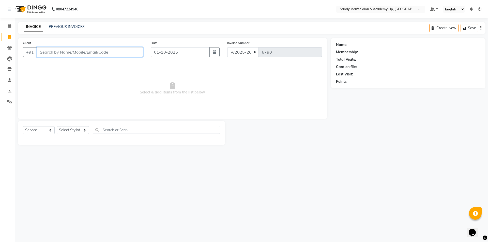
click at [94, 51] on input "Client" at bounding box center [90, 52] width 107 height 10
click at [114, 57] on input "Client" at bounding box center [90, 52] width 107 height 10
click at [102, 54] on input "Client" at bounding box center [90, 52] width 107 height 10
click at [108, 53] on input "Client" at bounding box center [90, 52] width 107 height 10
click at [110, 41] on div "Client +91" at bounding box center [83, 50] width 128 height 21
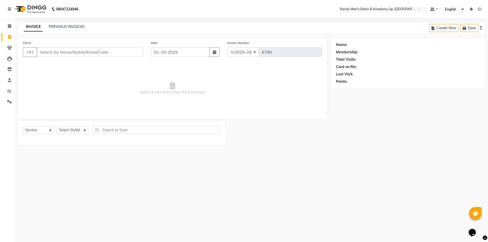
click at [111, 47] on div "Client +91" at bounding box center [83, 50] width 128 height 21
click at [111, 48] on input "Client" at bounding box center [90, 52] width 107 height 10
click at [119, 55] on input "Client" at bounding box center [90, 52] width 107 height 10
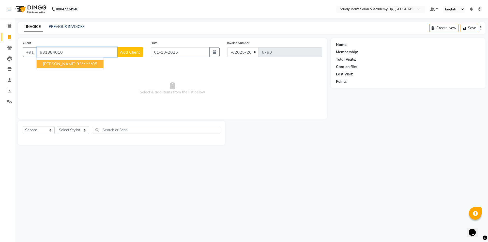
click at [77, 66] on ngb-highlight "93******05" at bounding box center [87, 63] width 21 height 5
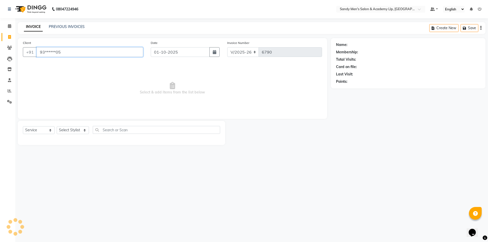
type input "93******05"
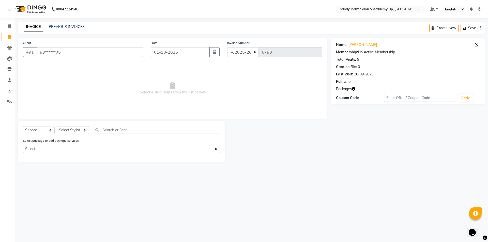
click at [353, 88] on icon "button" at bounding box center [354, 89] width 4 height 4
click at [141, 147] on div "Select package to add package services Select COOLER JUNIOR PACKAGE" at bounding box center [121, 146] width 205 height 17
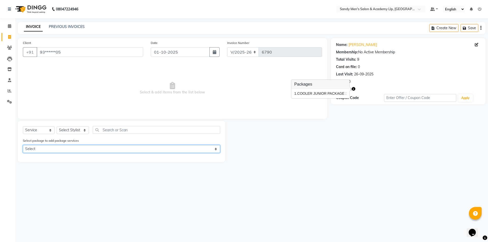
click at [141, 147] on select "Select COOLER JUNIOR PACKAGE" at bounding box center [121, 149] width 197 height 8
click at [141, 148] on select "Select COOLER JUNIOR PACKAGE" at bounding box center [121, 149] width 197 height 8
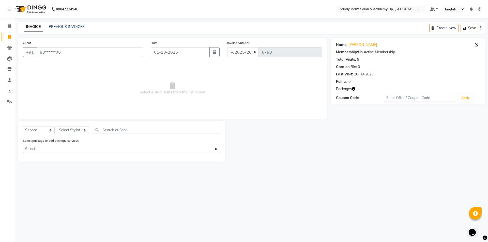
drag, startPoint x: 63, startPoint y: 115, endPoint x: 66, endPoint y: 133, distance: 18.0
click at [63, 121] on div "Client +91 93******05 Date 01-10-2025 Invoice Number V/2025 V/2025-26 6790 Sele…" at bounding box center [172, 100] width 317 height 124
click at [69, 128] on select "Select Stylist ABHISHEK SEN AKKI SEN [PERSON_NAME] [PERSON_NAME] [PERSON_NAME] …" at bounding box center [73, 130] width 32 height 8
click at [57, 126] on select "Select Stylist ABHISHEK SEN AKKI SEN [PERSON_NAME] [PERSON_NAME] [PERSON_NAME] …" at bounding box center [73, 130] width 32 height 8
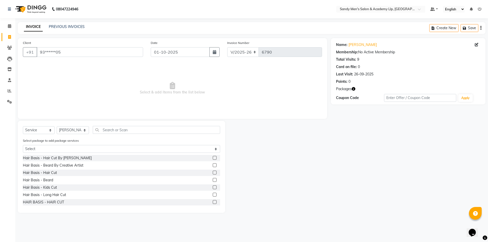
drag, startPoint x: 75, startPoint y: 135, endPoint x: 58, endPoint y: 68, distance: 69.5
click at [70, 118] on div "Client +91 93******05 Date 01-10-2025 Invoice Number V/2025 V/2025-26 6790 Sele…" at bounding box center [172, 125] width 317 height 175
click at [59, 130] on select "Select Stylist ABHISHEK SEN AKKI SEN [PERSON_NAME] [PERSON_NAME] [PERSON_NAME] …" at bounding box center [73, 130] width 32 height 8
select select "78791"
click at [57, 126] on select "Select Stylist ABHISHEK SEN AKKI SEN [PERSON_NAME] [PERSON_NAME] [PERSON_NAME] …" at bounding box center [73, 130] width 32 height 8
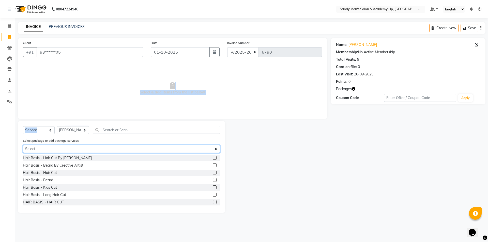
drag, startPoint x: 53, startPoint y: 148, endPoint x: 53, endPoint y: 152, distance: 3.3
click at [53, 148] on select "Select COOLER JUNIOR PACKAGE" at bounding box center [121, 149] width 197 height 8
click at [53, 150] on select "Select COOLER JUNIOR PACKAGE" at bounding box center [121, 149] width 197 height 8
click at [54, 151] on select "Select COOLER JUNIOR PACKAGE" at bounding box center [121, 149] width 197 height 8
select select "1: Object"
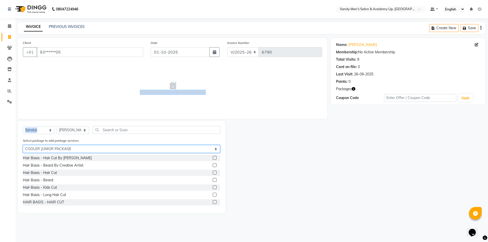
click at [23, 145] on select "Select COOLER JUNIOR PACKAGE" at bounding box center [121, 149] width 197 height 8
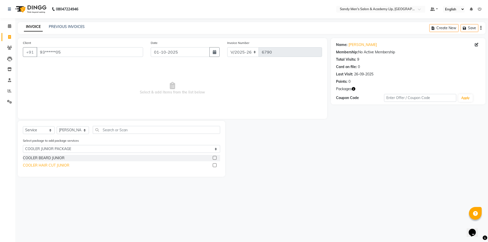
click at [52, 165] on div "COOLER HAIR CUT JUNIOR" at bounding box center [46, 165] width 47 height 5
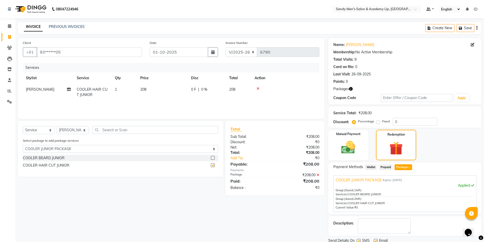
checkbox input "false"
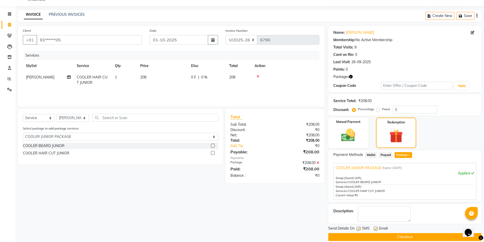
scroll to position [19, 0]
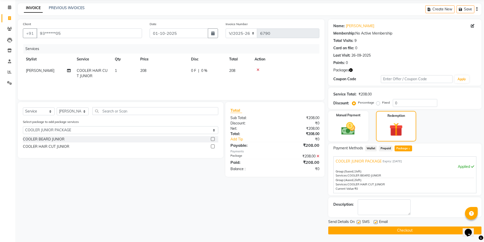
click at [376, 223] on label at bounding box center [376, 222] width 4 height 4
click at [376, 223] on input "checkbox" at bounding box center [375, 222] width 3 height 3
click at [376, 223] on label at bounding box center [376, 222] width 4 height 4
click at [376, 223] on input "checkbox" at bounding box center [375, 222] width 3 height 3
click at [358, 224] on div at bounding box center [358, 222] width 3 height 5
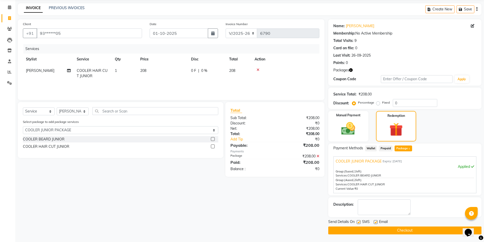
click at [375, 222] on label at bounding box center [376, 222] width 4 height 4
click at [375, 222] on input "checkbox" at bounding box center [375, 222] width 3 height 3
checkbox input "false"
click at [359, 222] on label at bounding box center [359, 222] width 4 height 4
click at [359, 222] on input "checkbox" at bounding box center [358, 222] width 3 height 3
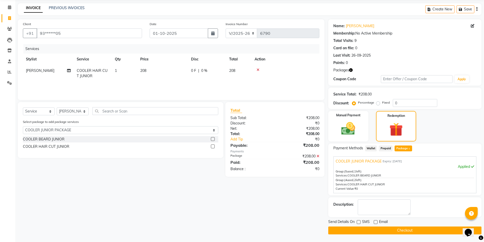
click at [359, 222] on label at bounding box center [359, 222] width 4 height 4
click at [359, 222] on input "checkbox" at bounding box center [358, 222] width 3 height 3
click at [359, 222] on label at bounding box center [359, 222] width 4 height 4
click at [359, 222] on input "checkbox" at bounding box center [358, 222] width 3 height 3
checkbox input "false"
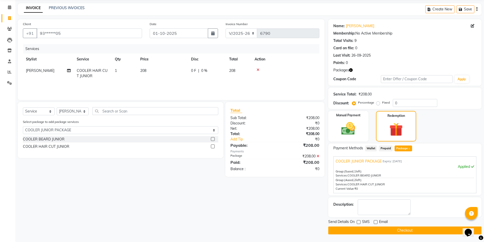
drag, startPoint x: 359, startPoint y: 231, endPoint x: 344, endPoint y: 212, distance: 24.7
click at [359, 232] on button "Checkout" at bounding box center [404, 231] width 153 height 8
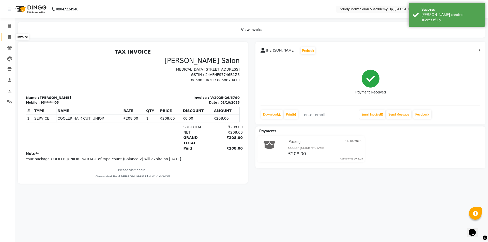
click at [13, 39] on span at bounding box center [9, 37] width 9 height 6
select select "service"
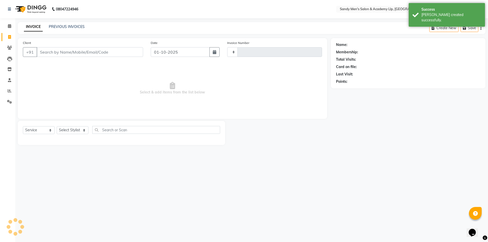
click at [92, 54] on input "Client" at bounding box center [90, 52] width 107 height 10
type input "6791"
select select "8248"
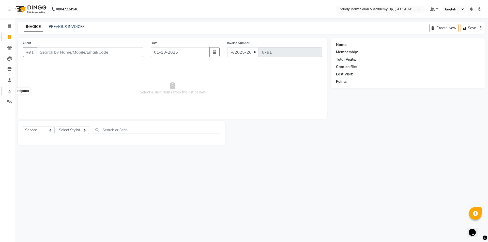
click at [10, 89] on icon at bounding box center [10, 91] width 4 height 4
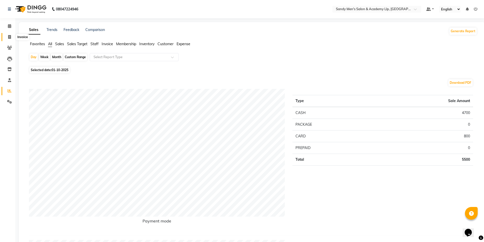
click at [10, 39] on span at bounding box center [9, 37] width 9 height 6
select select "service"
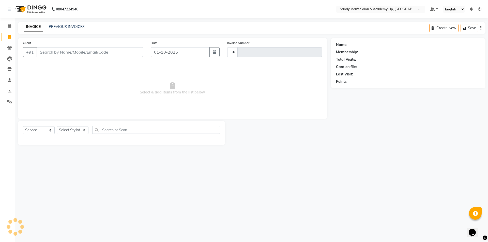
type input "6791"
select select "8248"
drag, startPoint x: 97, startPoint y: 48, endPoint x: 98, endPoint y: 50, distance: 2.6
click at [98, 49] on div "Client +91" at bounding box center [83, 50] width 128 height 21
click at [97, 50] on input "Client" at bounding box center [90, 52] width 107 height 10
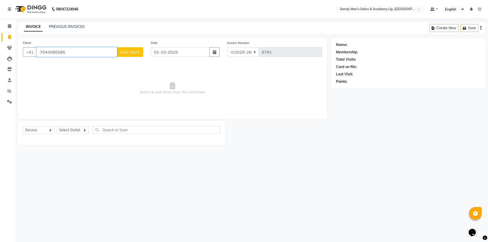
type input "7043085585"
click at [136, 54] on span "Add Client" at bounding box center [130, 52] width 20 height 5
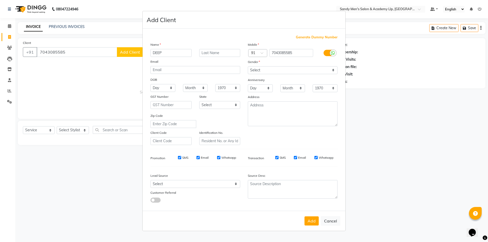
type input "DEEP"
type input "BHAI"
click at [272, 68] on select "Select [DEMOGRAPHIC_DATA] [DEMOGRAPHIC_DATA] Other Prefer Not To Say" at bounding box center [293, 70] width 90 height 8
select select "[DEMOGRAPHIC_DATA]"
click at [248, 66] on select "Select [DEMOGRAPHIC_DATA] [DEMOGRAPHIC_DATA] Other Prefer Not To Say" at bounding box center [293, 70] width 90 height 8
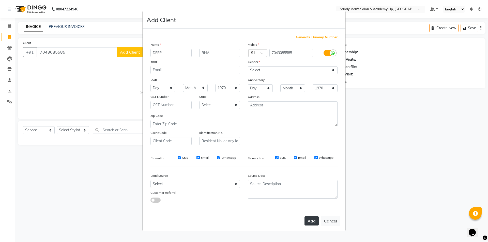
click at [317, 224] on button "Add" at bounding box center [312, 221] width 14 height 9
type input "70******85"
select select
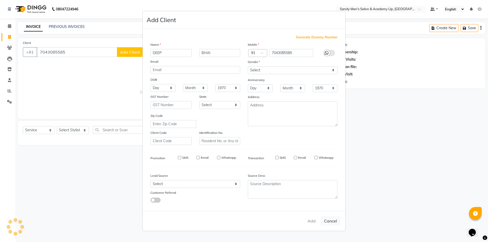
select select
checkbox input "false"
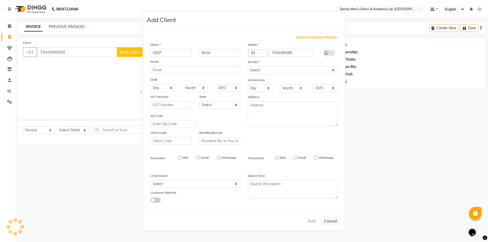
checkbox input "false"
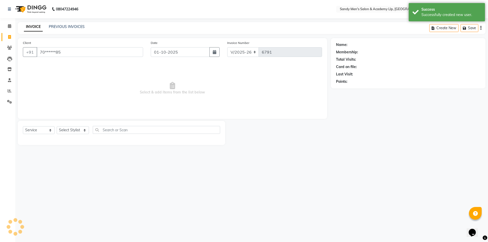
drag, startPoint x: 67, startPoint y: 123, endPoint x: 68, endPoint y: 128, distance: 5.1
click at [68, 128] on div "Select Service Product Membership Package Voucher Prepaid Gift Card Select Styl…" at bounding box center [121, 133] width 207 height 24
click at [68, 129] on select "Select Stylist ABHISHEK SEN AKKI SEN [PERSON_NAME] [PERSON_NAME] [PERSON_NAME] …" at bounding box center [73, 130] width 32 height 8
select select "78784"
click at [57, 126] on select "Select Stylist ABHISHEK SEN AKKI SEN [PERSON_NAME] [PERSON_NAME] [PERSON_NAME] …" at bounding box center [73, 130] width 32 height 8
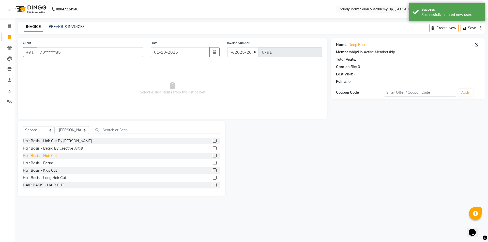
click at [47, 158] on div "Hair Basis - Hair Cut" at bounding box center [40, 155] width 34 height 5
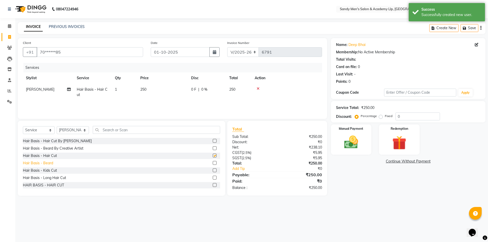
checkbox input "false"
click at [47, 163] on div "Hair Basis - Beard" at bounding box center [38, 163] width 30 height 5
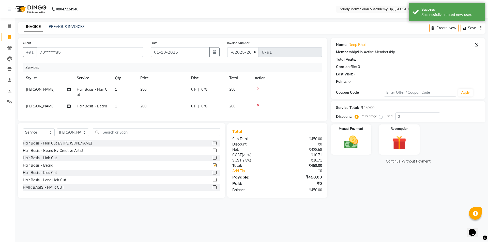
checkbox input "false"
click at [170, 94] on td "250" at bounding box center [162, 92] width 51 height 17
select select "78784"
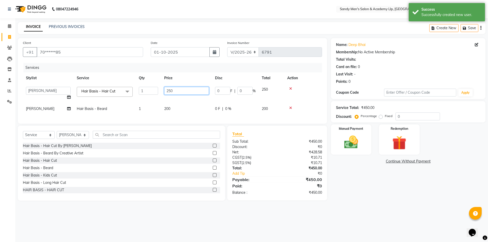
click at [173, 92] on input "250" at bounding box center [186, 91] width 45 height 8
type input "2"
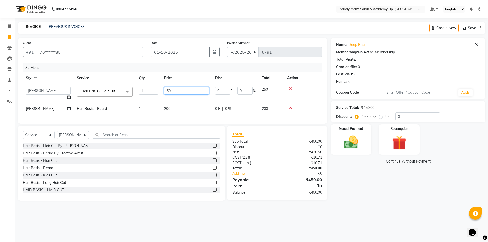
type input "5"
type input "300"
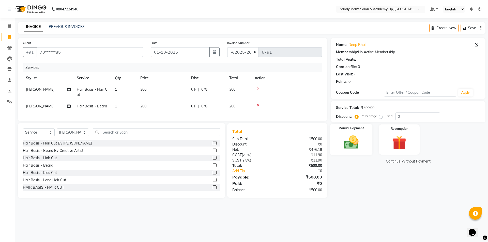
click at [347, 145] on img at bounding box center [351, 142] width 24 height 17
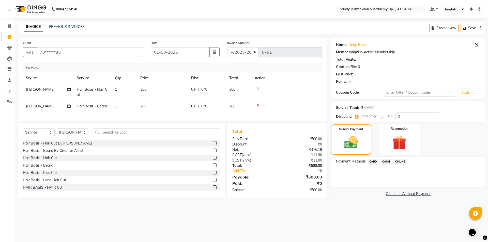
click at [370, 161] on span "CARD" at bounding box center [373, 162] width 11 height 6
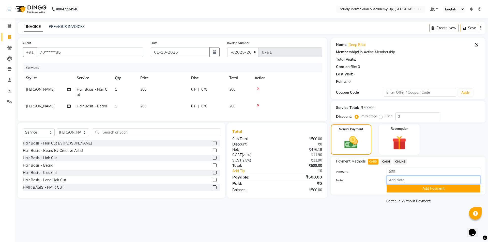
click at [404, 184] on input "Note:" at bounding box center [434, 180] width 94 height 8
drag, startPoint x: 410, startPoint y: 193, endPoint x: 410, endPoint y: 188, distance: 5.3
click at [410, 188] on div "Payment Methods CARD CASH ONLINE Amount: 500 Note: Add Payment" at bounding box center [408, 176] width 155 height 38
click at [410, 188] on button "Add Payment" at bounding box center [434, 189] width 94 height 8
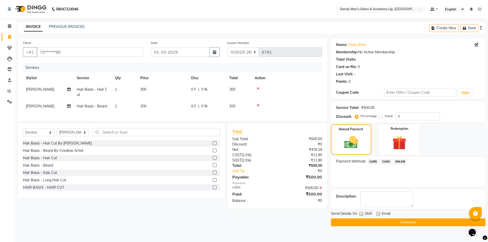
click at [379, 214] on label at bounding box center [378, 214] width 4 height 4
click at [379, 214] on input "checkbox" at bounding box center [377, 214] width 3 height 3
checkbox input "false"
click at [360, 216] on label at bounding box center [361, 214] width 4 height 4
click at [360, 216] on input "checkbox" at bounding box center [360, 214] width 3 height 3
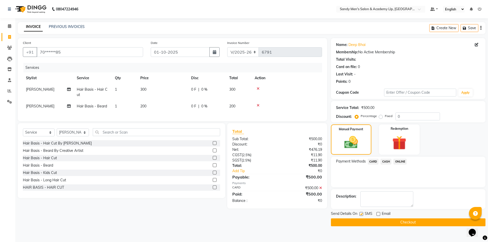
checkbox input "false"
click at [360, 219] on button "Checkout" at bounding box center [408, 223] width 155 height 8
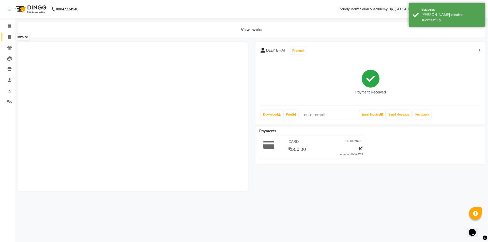
click at [7, 37] on span at bounding box center [9, 37] width 9 height 6
select select "service"
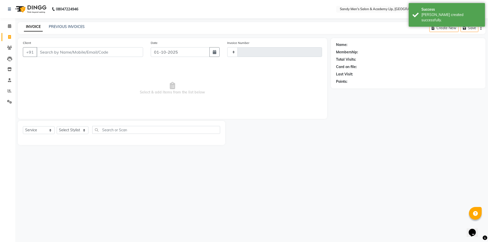
type input "6792"
select select "8248"
click at [56, 52] on input "Client" at bounding box center [90, 52] width 107 height 10
click at [58, 52] on input "Client" at bounding box center [90, 52] width 107 height 10
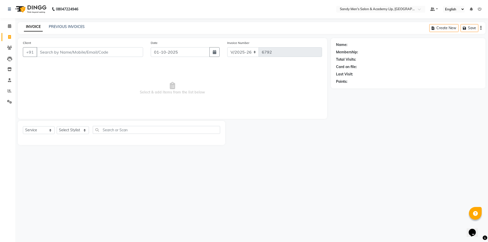
click at [64, 50] on input "Client" at bounding box center [90, 52] width 107 height 10
click at [9, 26] on icon at bounding box center [9, 26] width 3 height 4
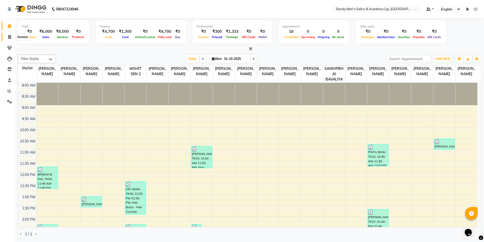
click at [8, 37] on icon at bounding box center [9, 37] width 3 height 4
select select "service"
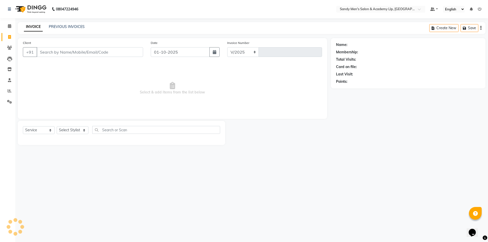
select select "8248"
type input "6792"
click at [67, 52] on input "Client" at bounding box center [90, 52] width 107 height 10
click at [96, 54] on input "Client" at bounding box center [90, 52] width 107 height 10
click at [6, 93] on span at bounding box center [9, 91] width 9 height 6
